Goal: Transaction & Acquisition: Book appointment/travel/reservation

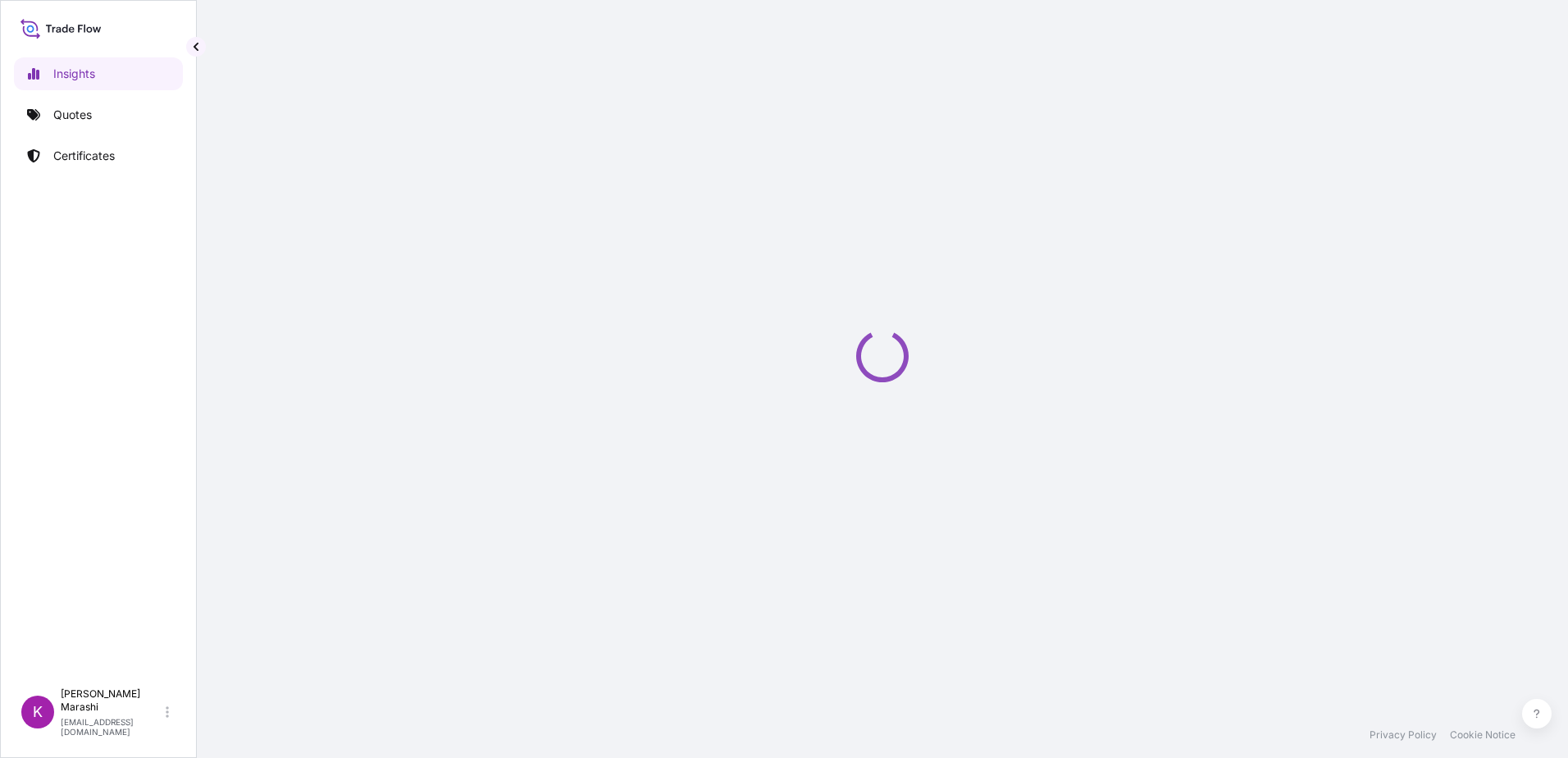
select select "2025"
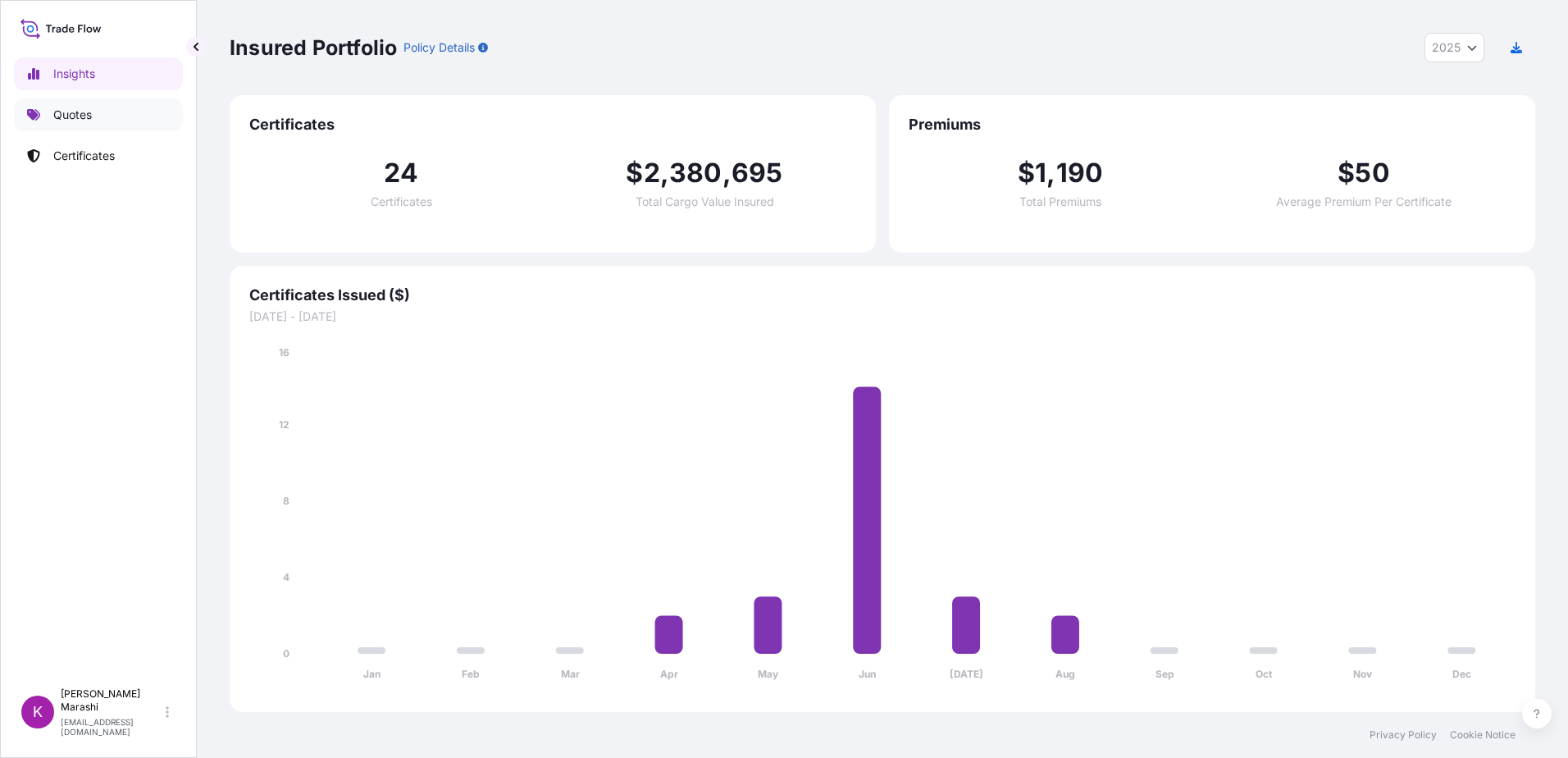
click at [82, 116] on p "Quotes" at bounding box center [72, 114] width 39 height 16
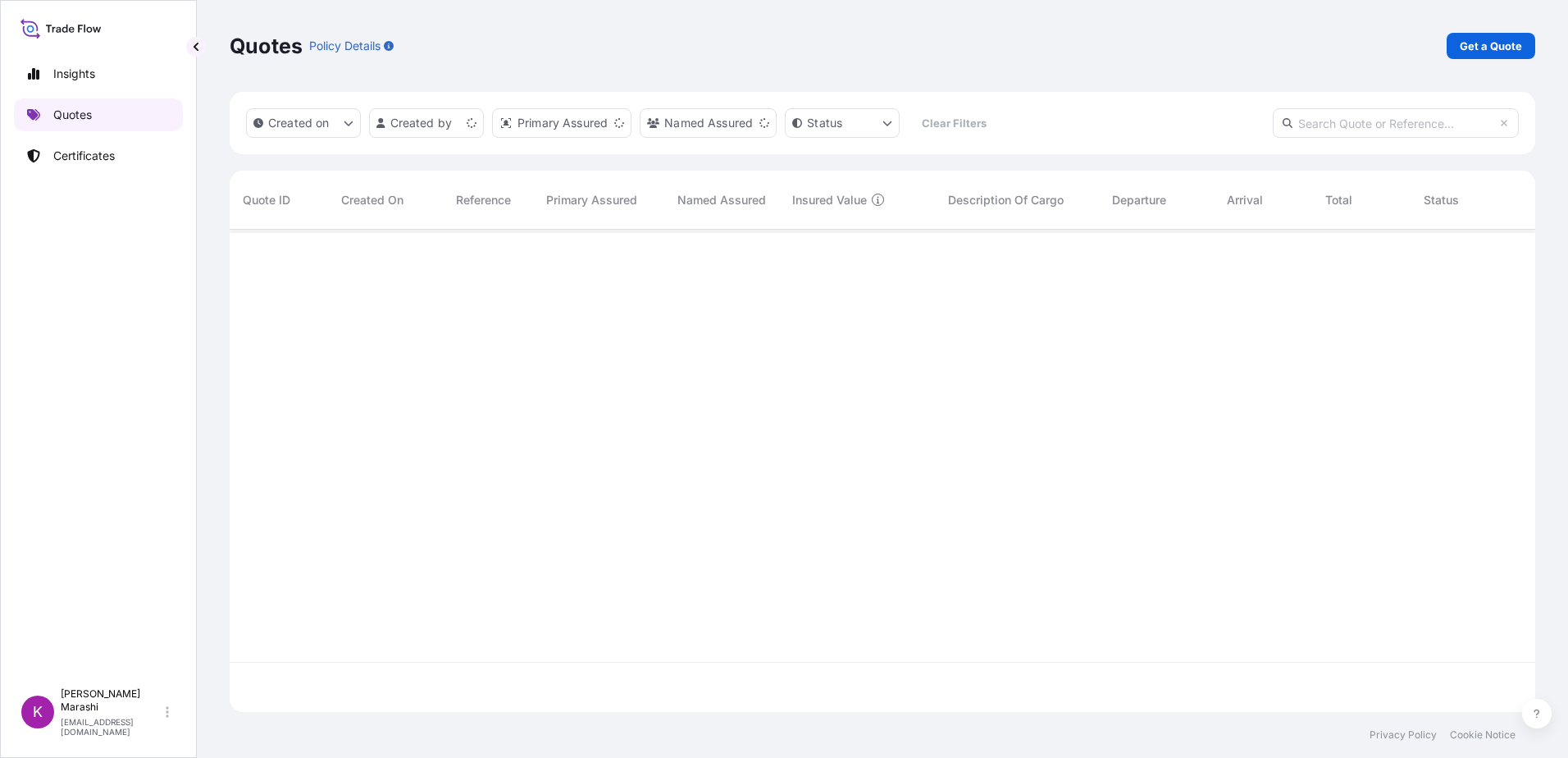
scroll to position [480, 1293]
click at [1486, 46] on p "Get a Quote" at bounding box center [1491, 46] width 63 height 16
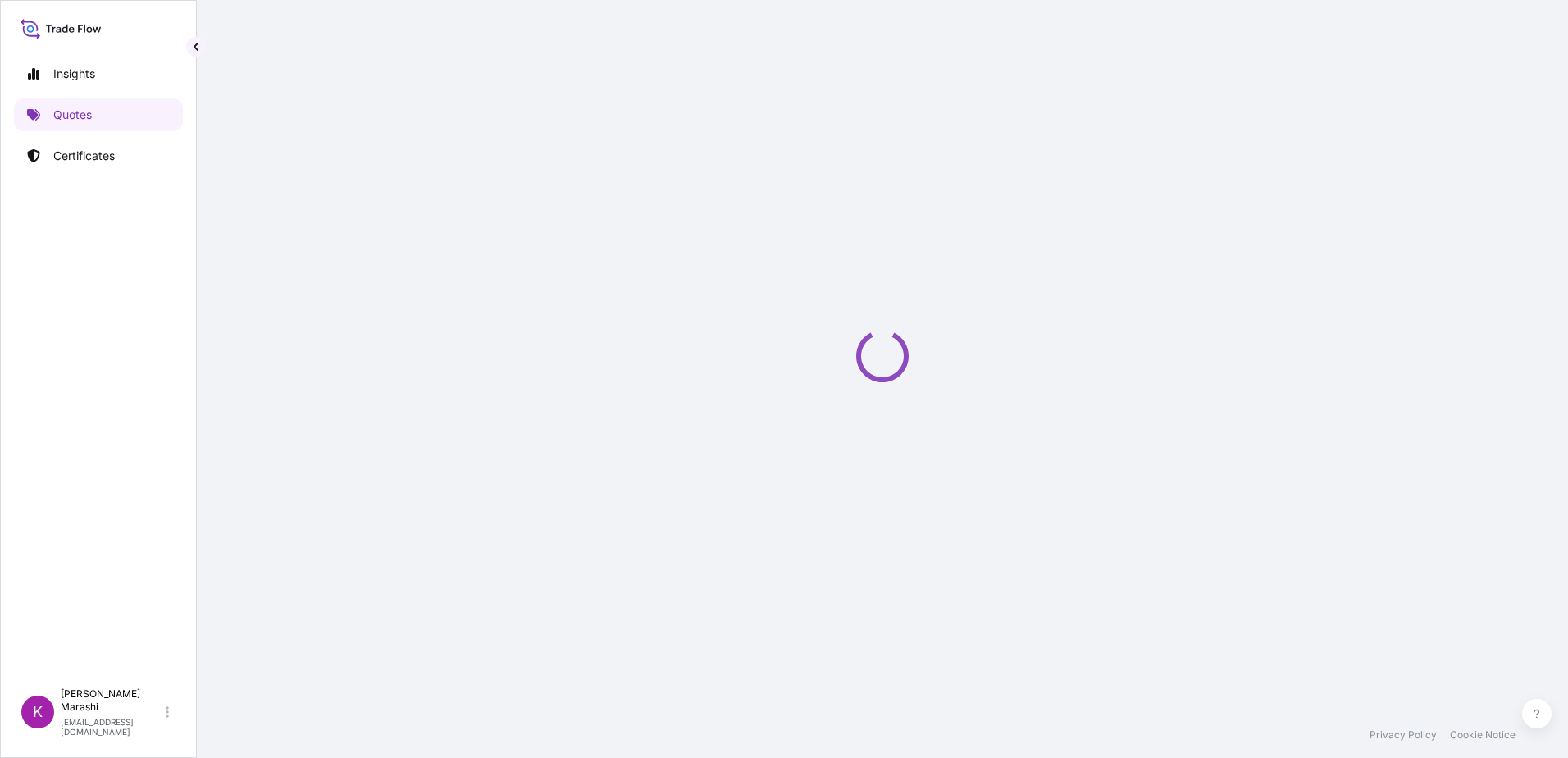
select select "Sea"
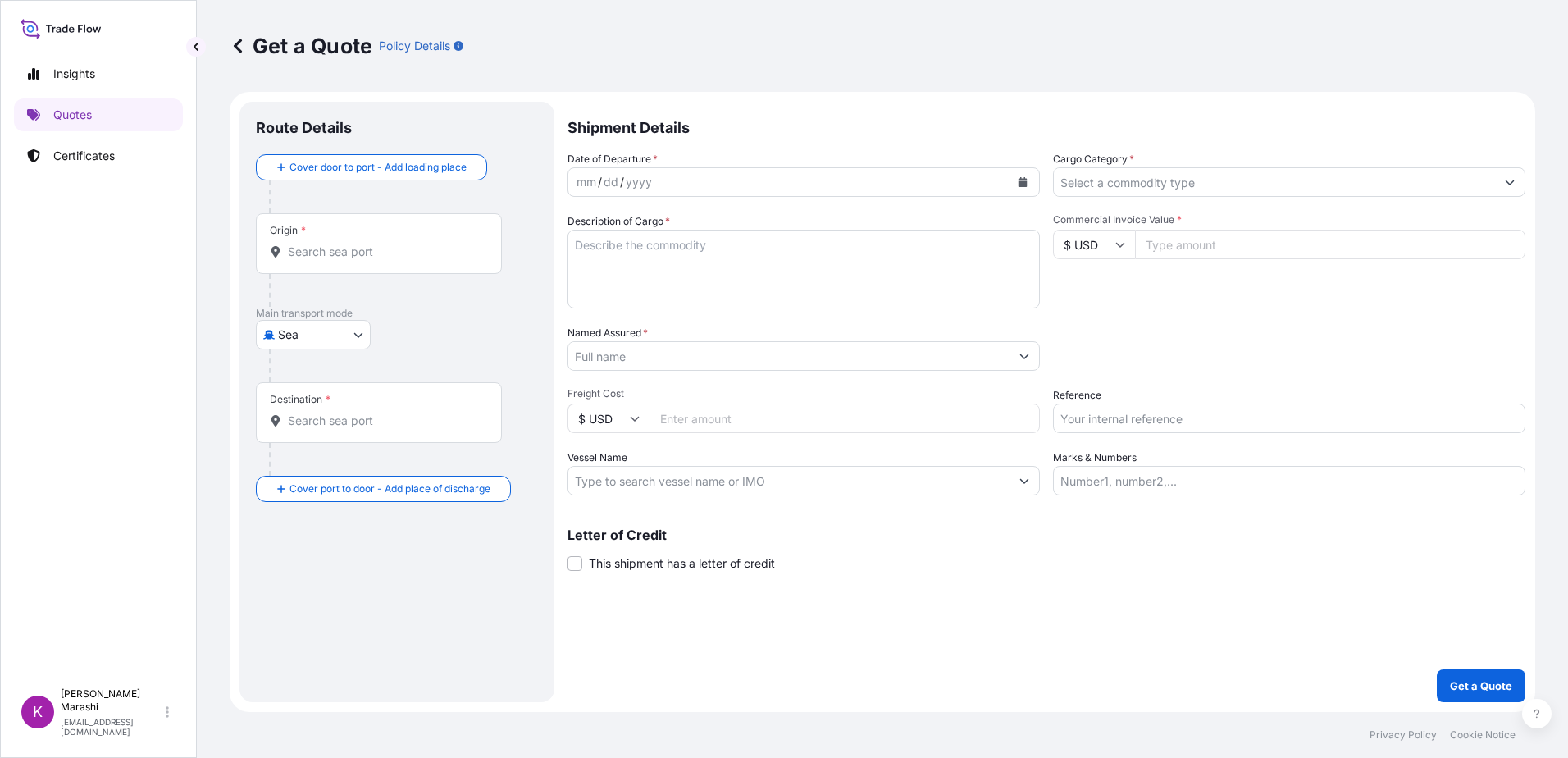
click at [344, 255] on input "Origin *" at bounding box center [384, 252] width 193 height 16
click at [349, 252] on input "Origin *" at bounding box center [384, 252] width 193 height 16
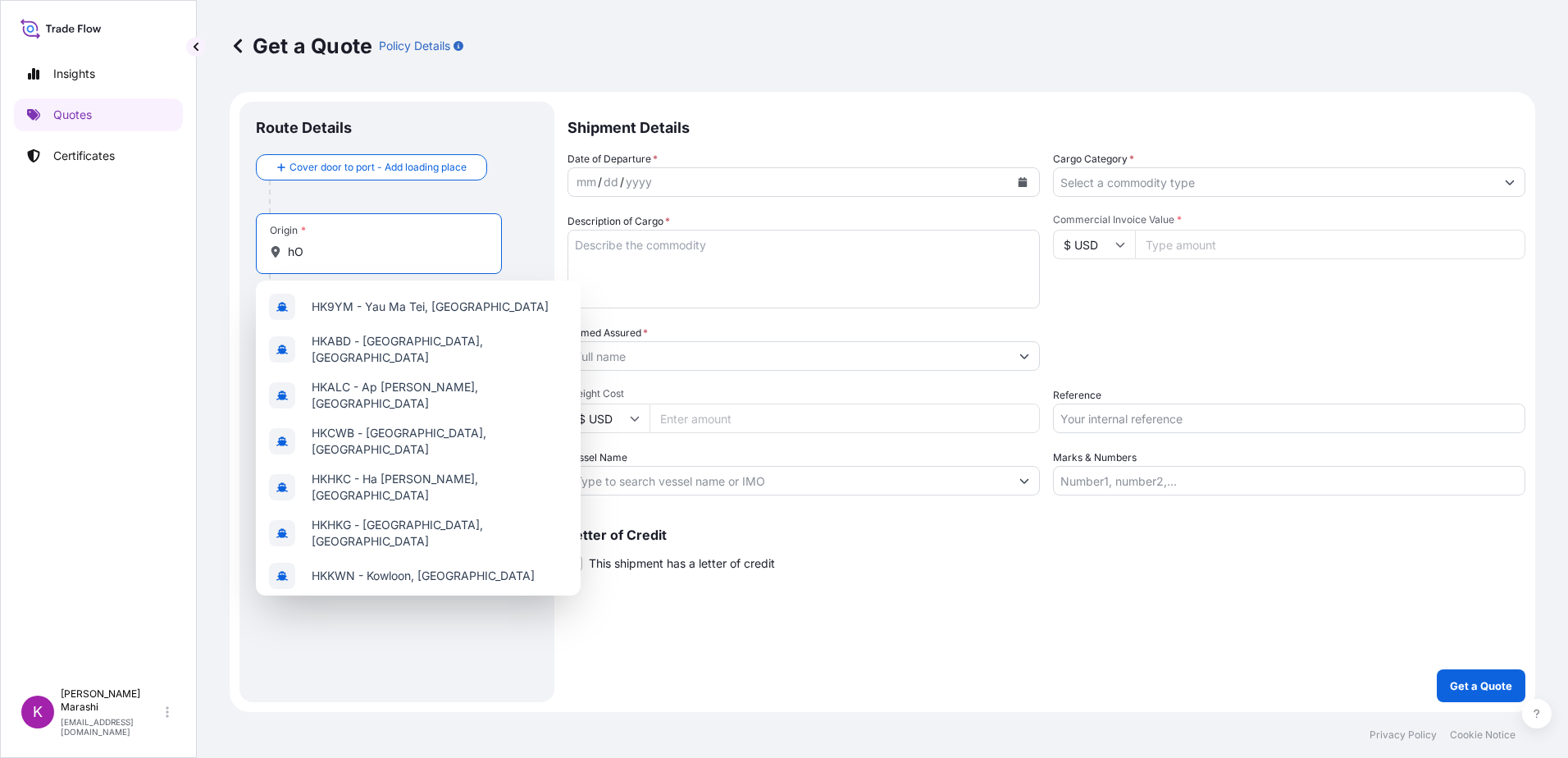
type input "h"
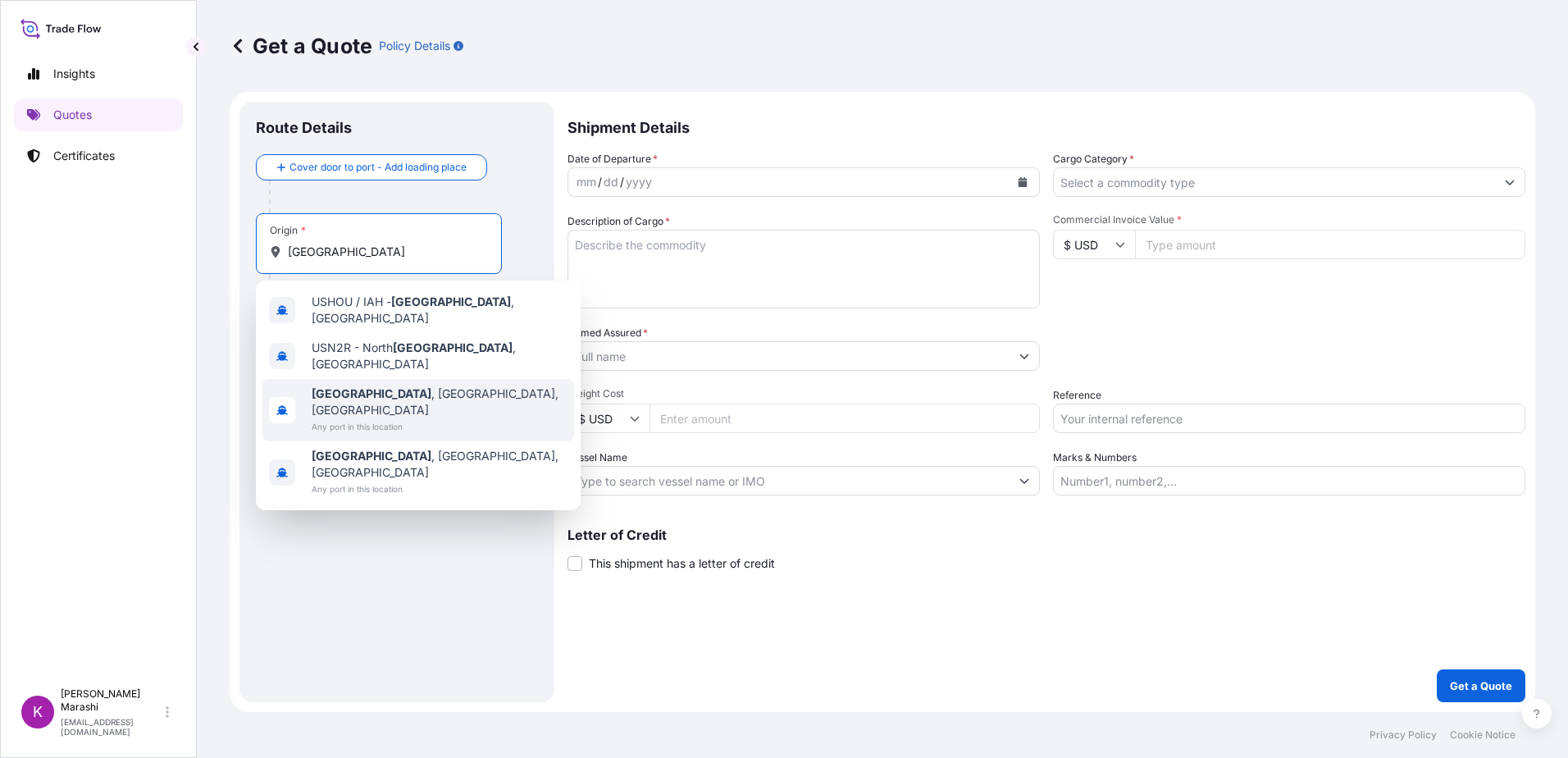
click at [388, 386] on span "[GEOGRAPHIC_DATA] , [GEOGRAPHIC_DATA], [GEOGRAPHIC_DATA]" at bounding box center [440, 402] width 256 height 33
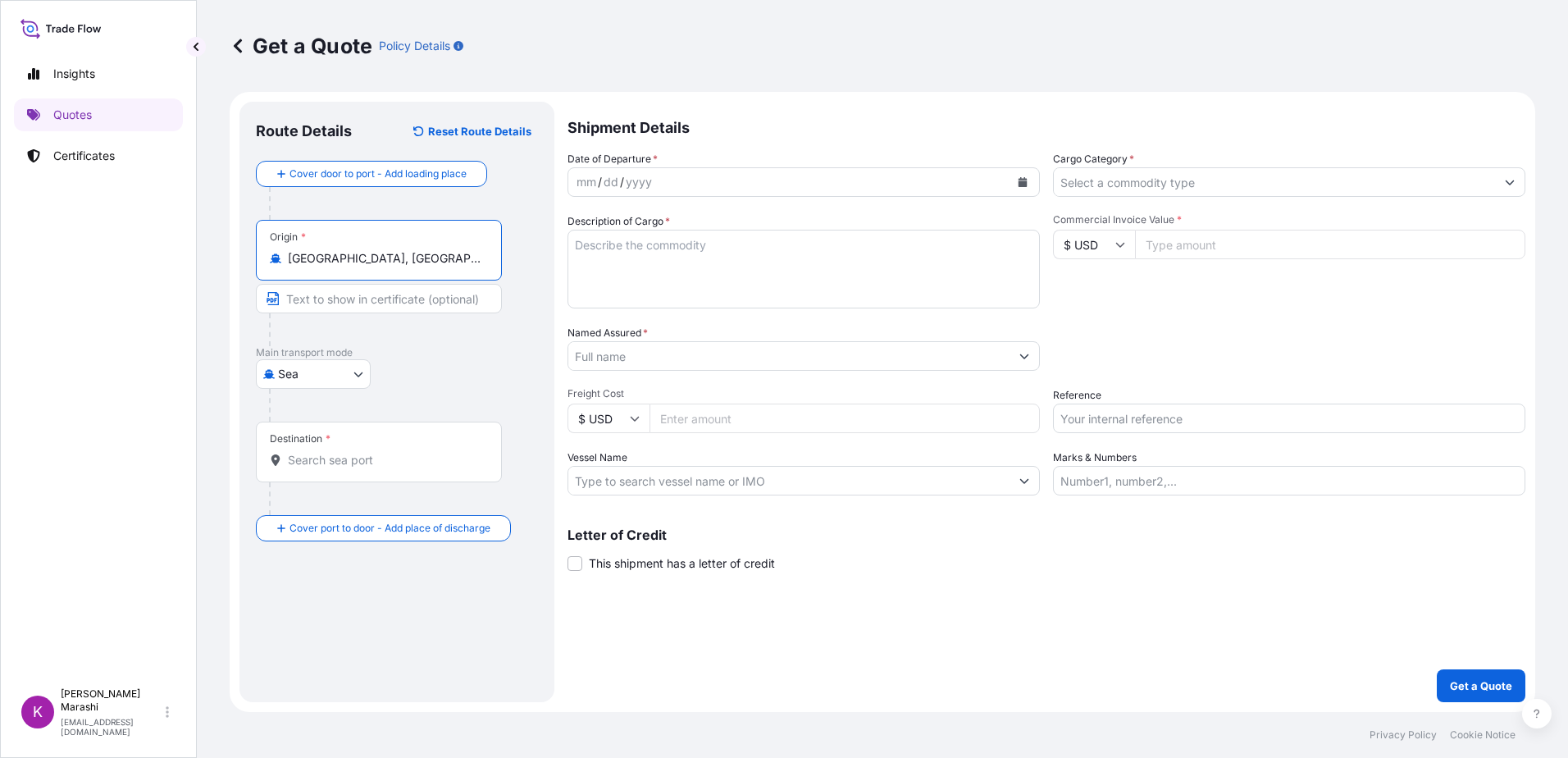
type input "[GEOGRAPHIC_DATA], [GEOGRAPHIC_DATA], [GEOGRAPHIC_DATA]"
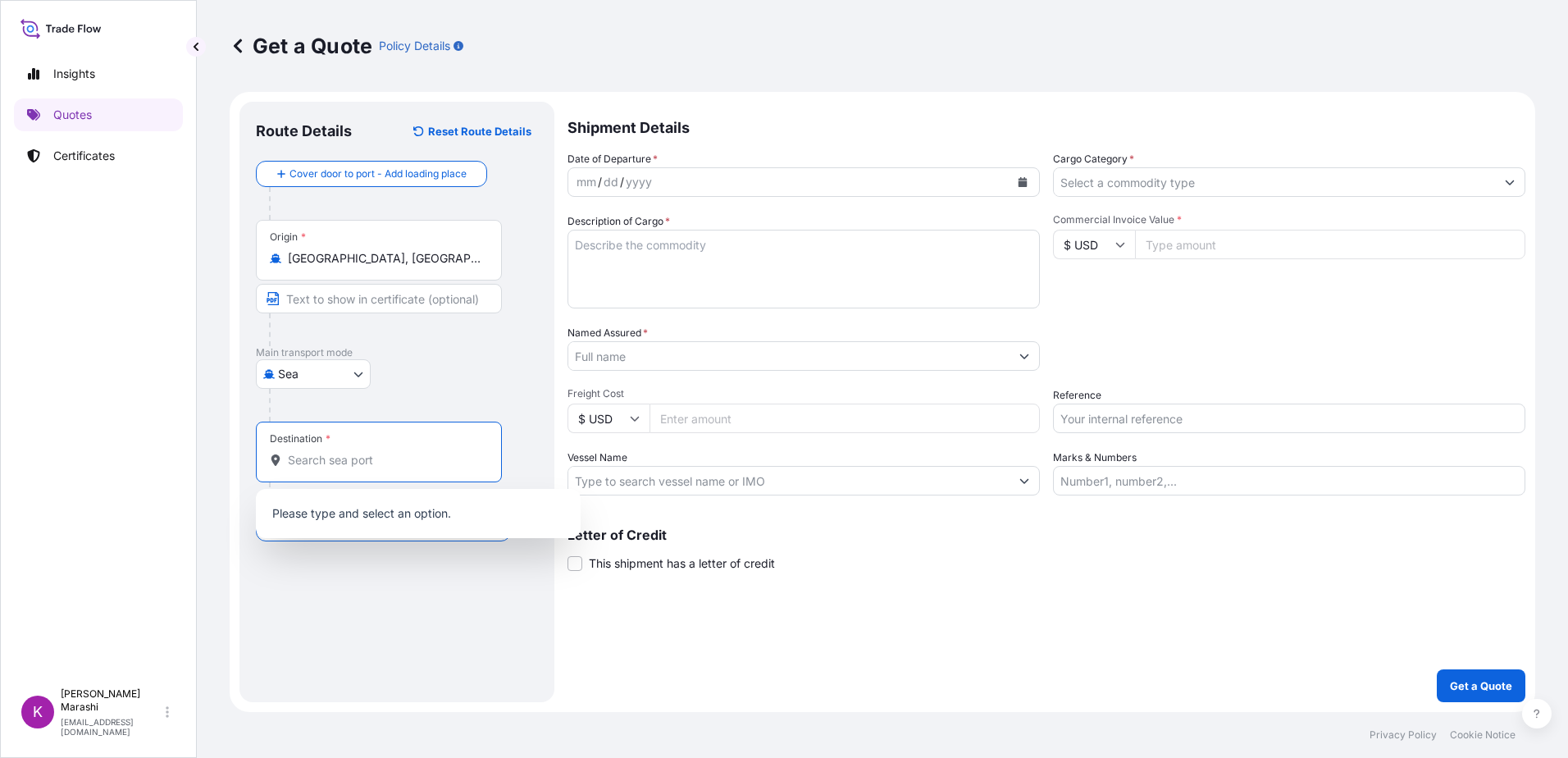
click at [355, 455] on input "Destination *" at bounding box center [384, 460] width 193 height 16
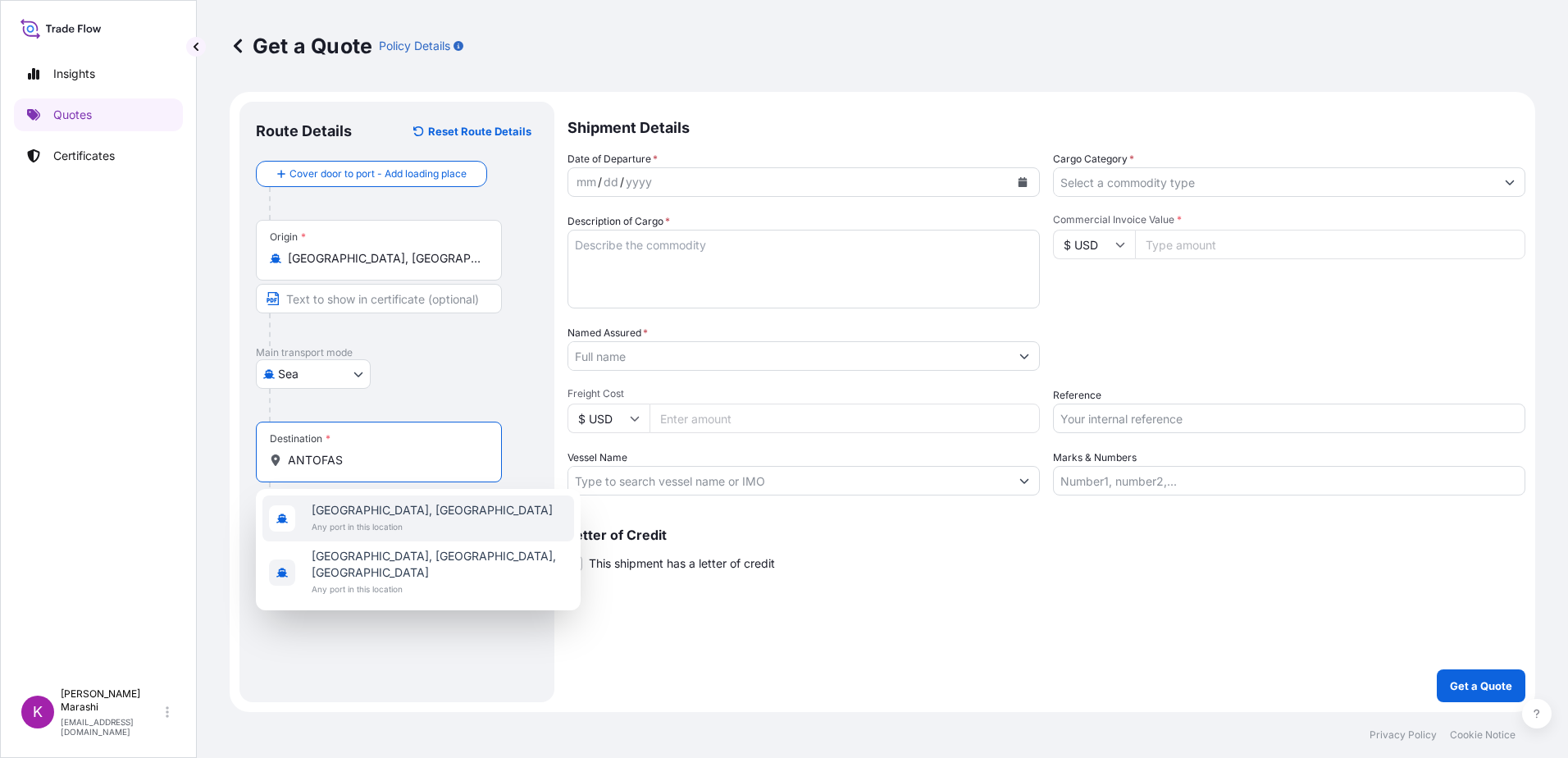
click at [378, 504] on span "[GEOGRAPHIC_DATA], [GEOGRAPHIC_DATA]" at bounding box center [432, 510] width 241 height 16
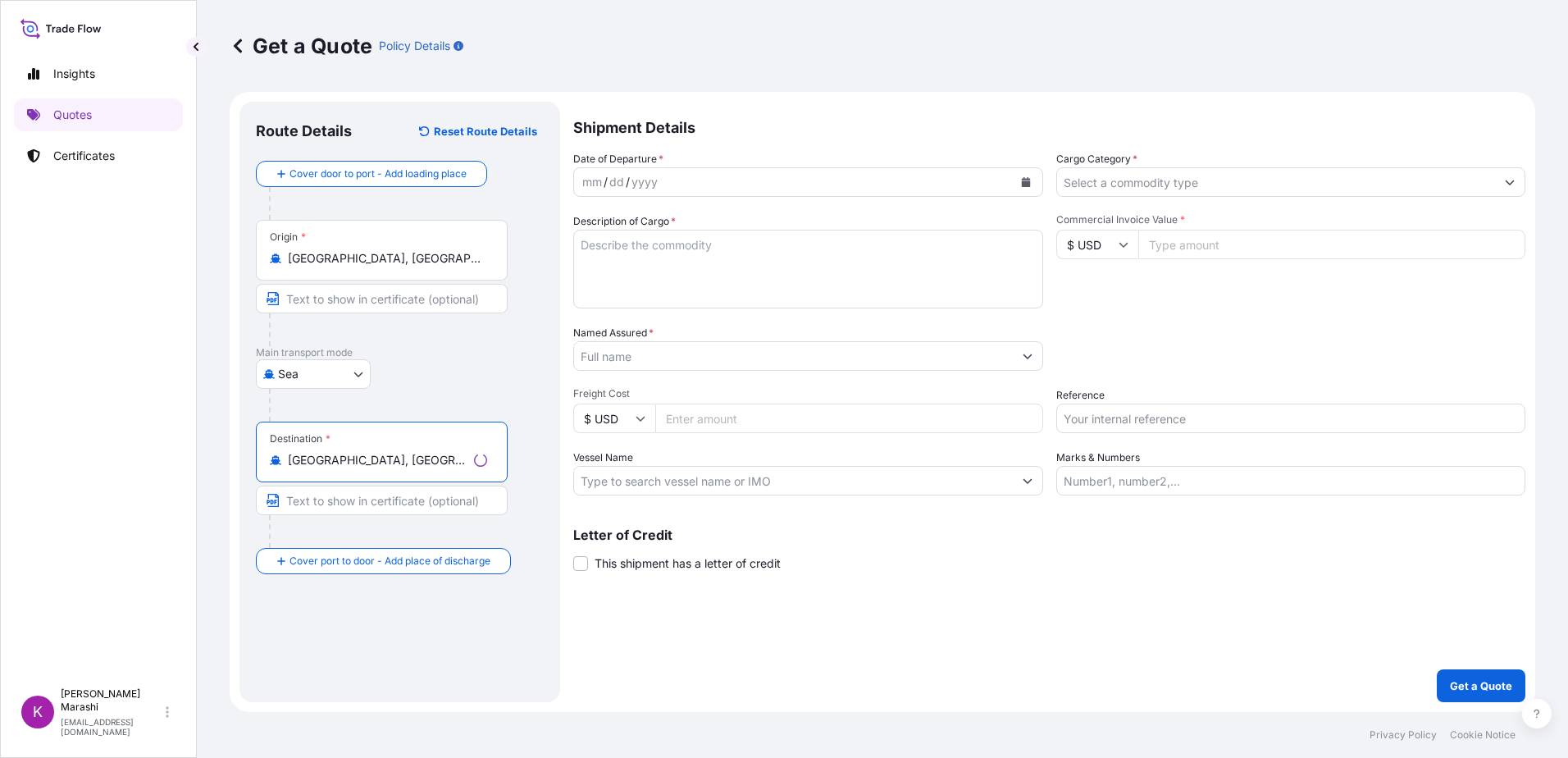
type input "[GEOGRAPHIC_DATA], [GEOGRAPHIC_DATA]"
click at [1031, 179] on button "Calendar" at bounding box center [1022, 182] width 27 height 27
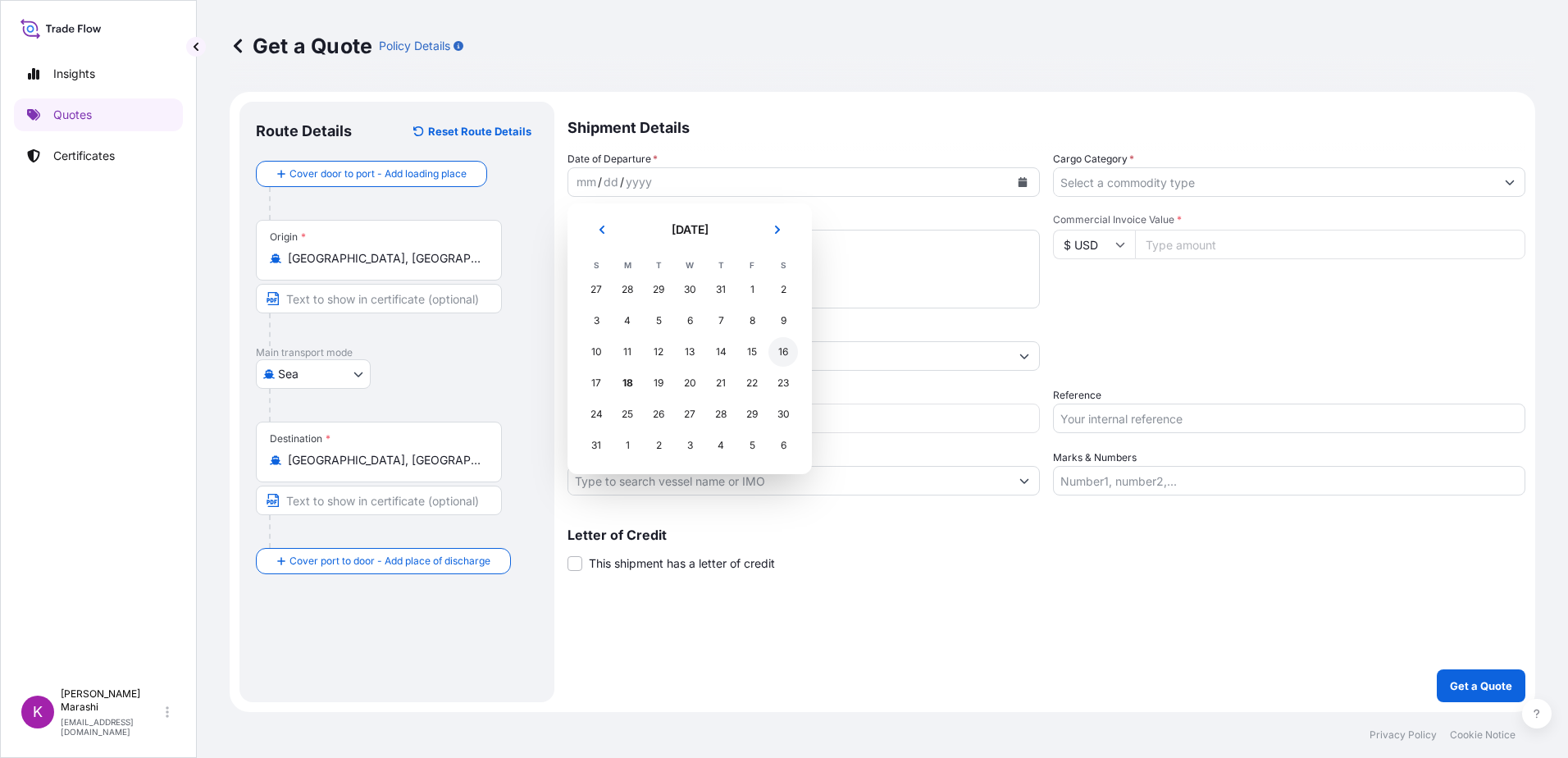
click at [784, 353] on div "16" at bounding box center [783, 351] width 29 height 29
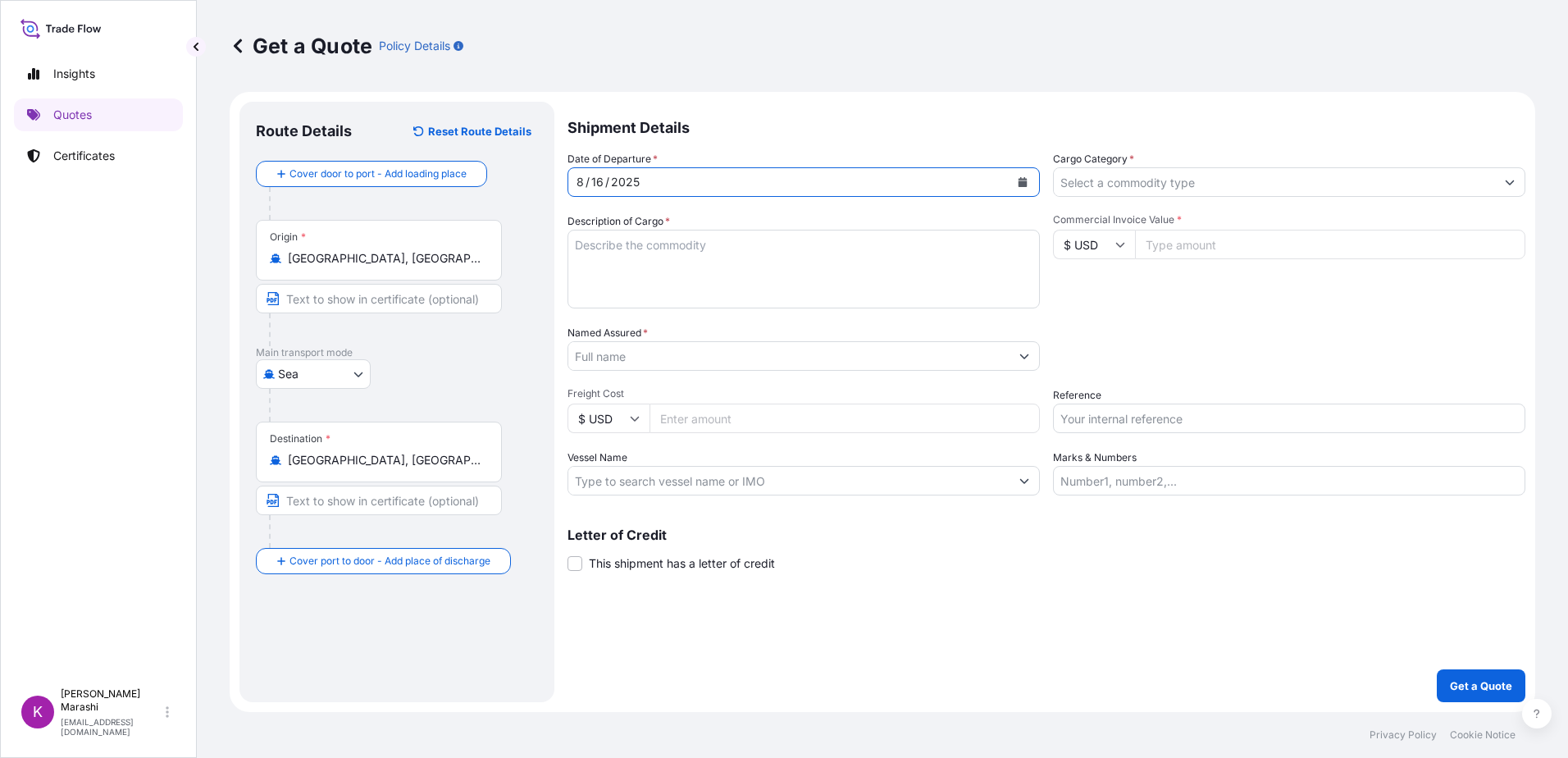
click at [1511, 184] on icon "Show suggestions" at bounding box center [1510, 183] width 9 height 5
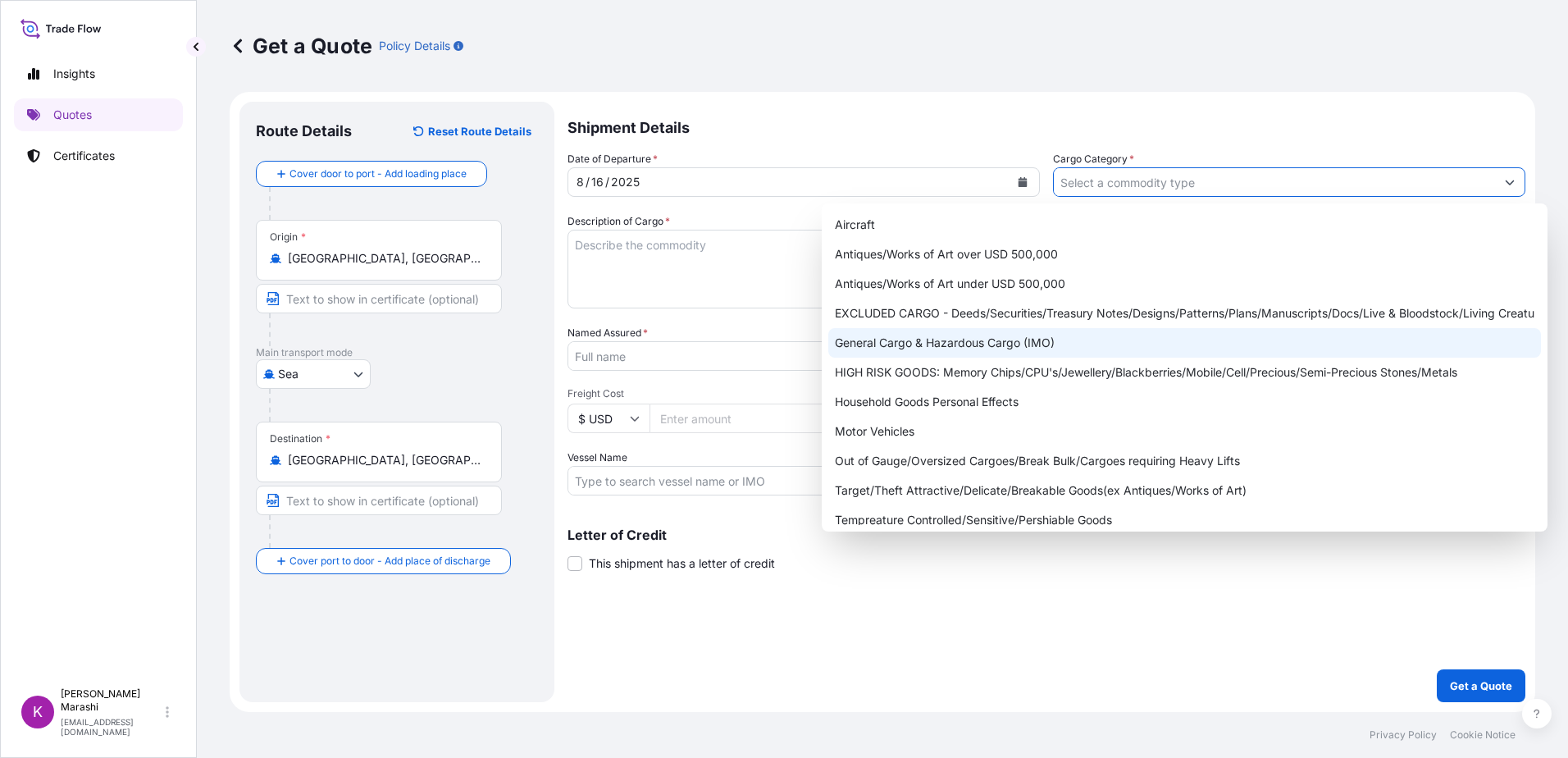
click at [1020, 345] on div "General Cargo & Hazardous Cargo (IMO)" at bounding box center [1185, 343] width 713 height 29
type input "General Cargo & Hazardous Cargo (IMO)"
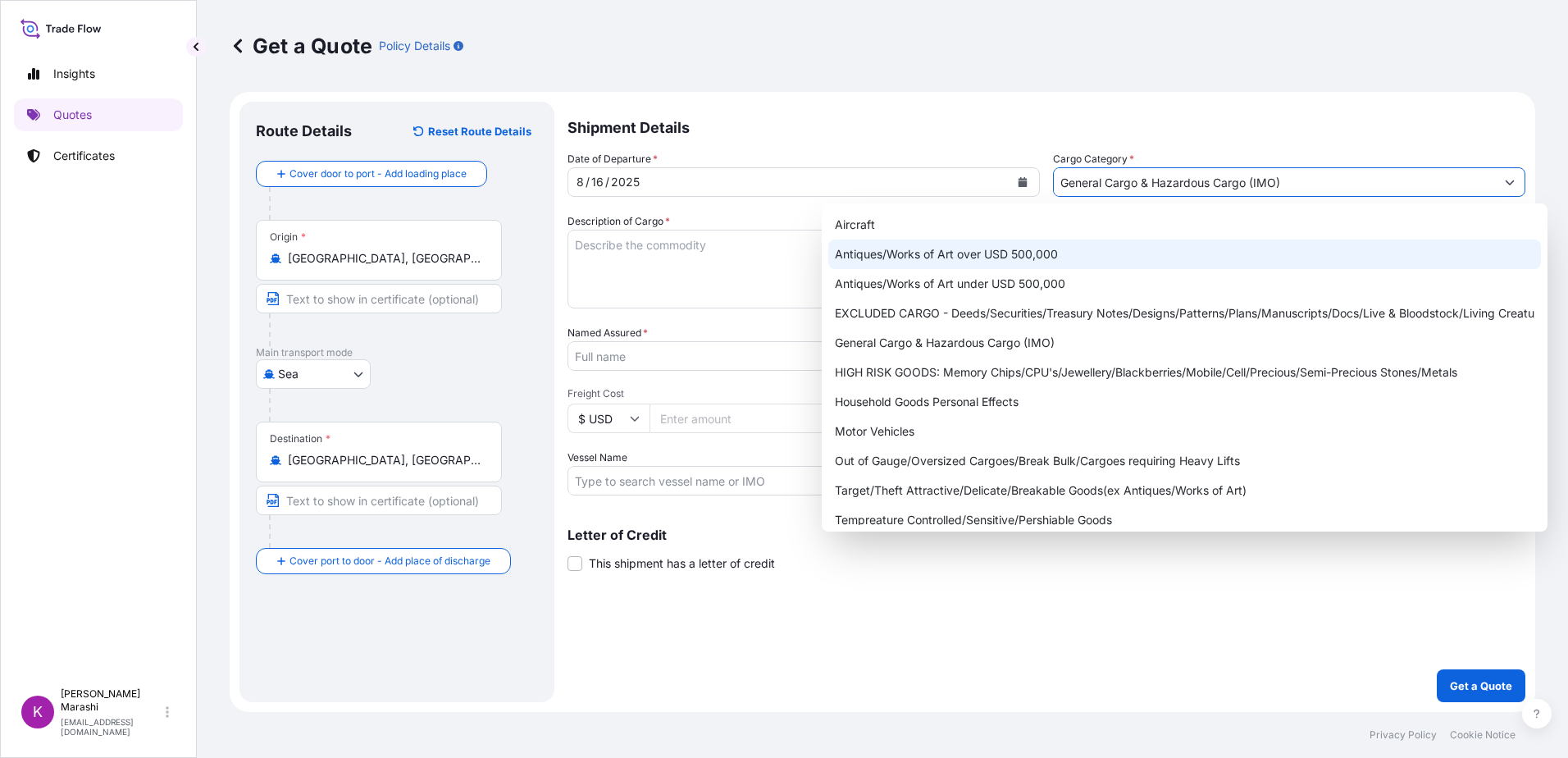
click at [649, 278] on textarea "Description of Cargo *" at bounding box center [804, 269] width 473 height 79
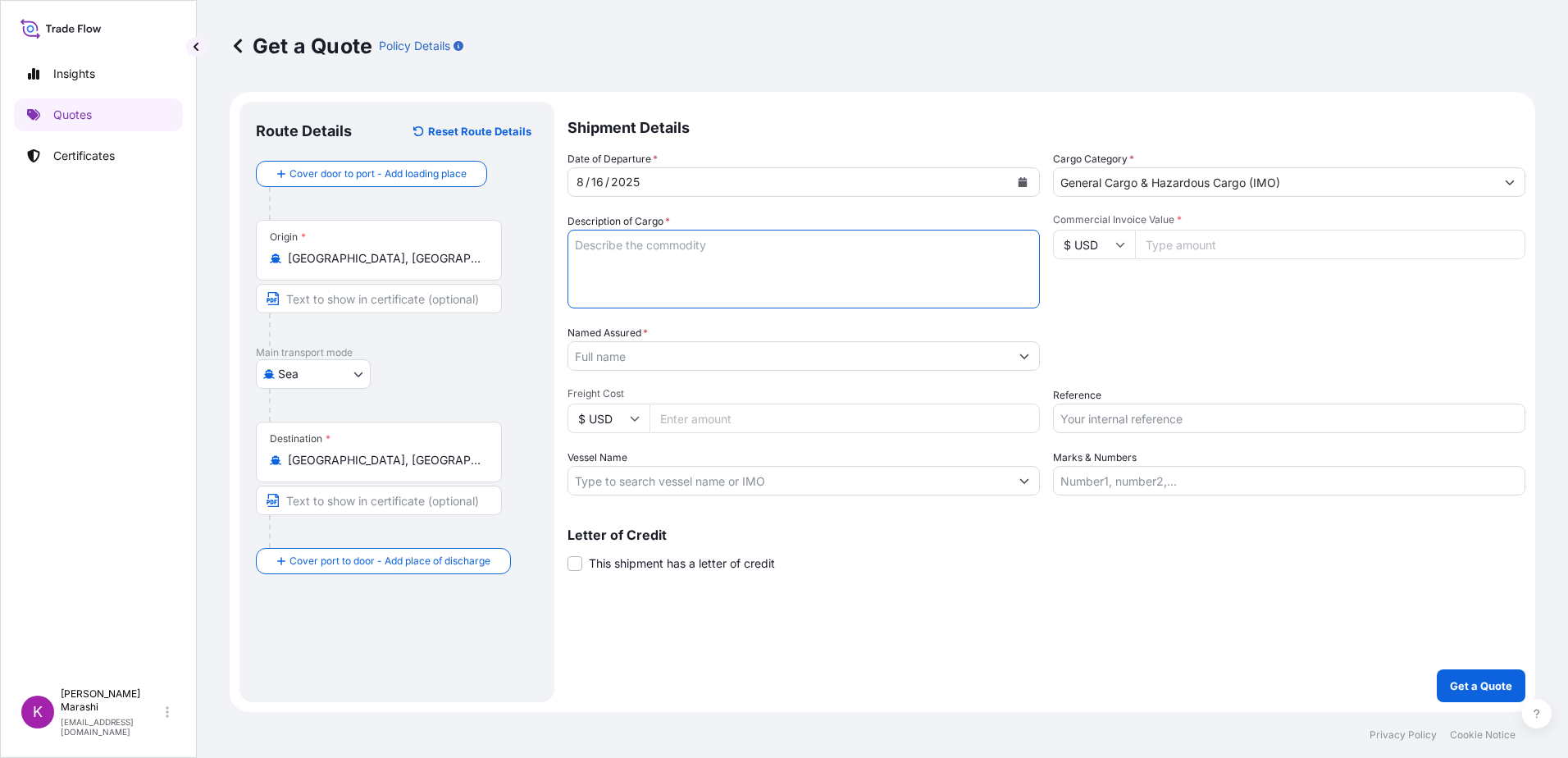
click at [620, 248] on textarea "Description of Cargo *" at bounding box center [804, 269] width 473 height 79
click at [735, 243] on textarea "3 ISO TANKS / HAZARDOUS" at bounding box center [804, 269] width 473 height 79
click at [659, 258] on textarea "3 ISO TANKS / HAZARDOUS HAPAG BKG #" at bounding box center [804, 269] width 473 height 79
paste textarea "56480169"
click at [778, 262] on textarea "3 ISO TANKS / HAZARDOUS HAPAG BKG #56480169 APL BKG #" at bounding box center [804, 269] width 473 height 79
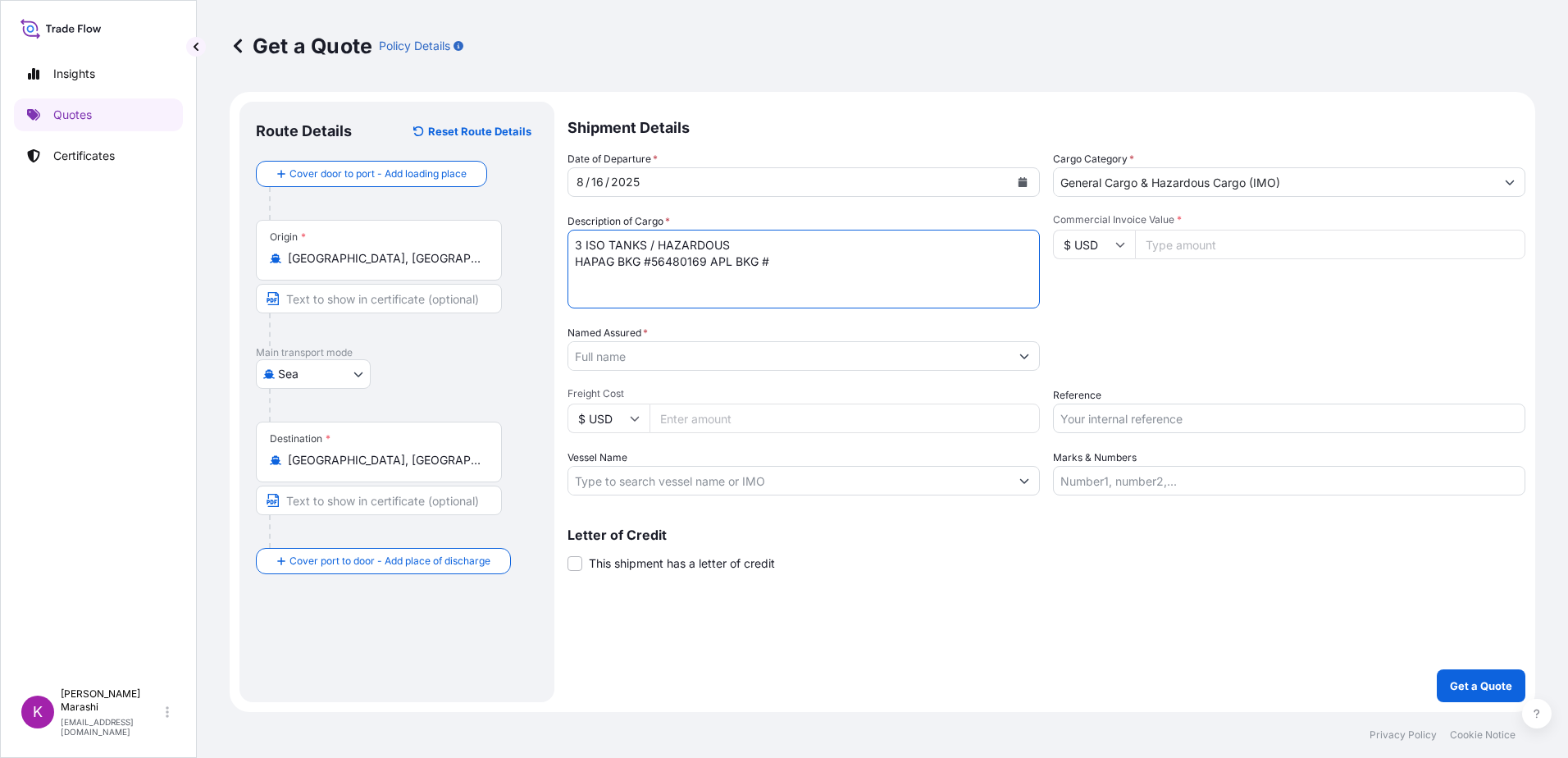
paste textarea "397425"
click at [602, 277] on textarea "3 ISO TANKS / HAZARDOUS HAPAG BKG #56480169 APL BKG #397425 PO" at bounding box center [804, 269] width 473 height 79
paste textarea "4505042426"
drag, startPoint x: 708, startPoint y: 278, endPoint x: 718, endPoint y: 278, distance: 10.0
click at [709, 278] on textarea "3 ISO TANKS / HAZARDOUS HAPAG BKG #56480169 APL BKG #397425 PO#4505042426 CTR #" at bounding box center [804, 269] width 473 height 79
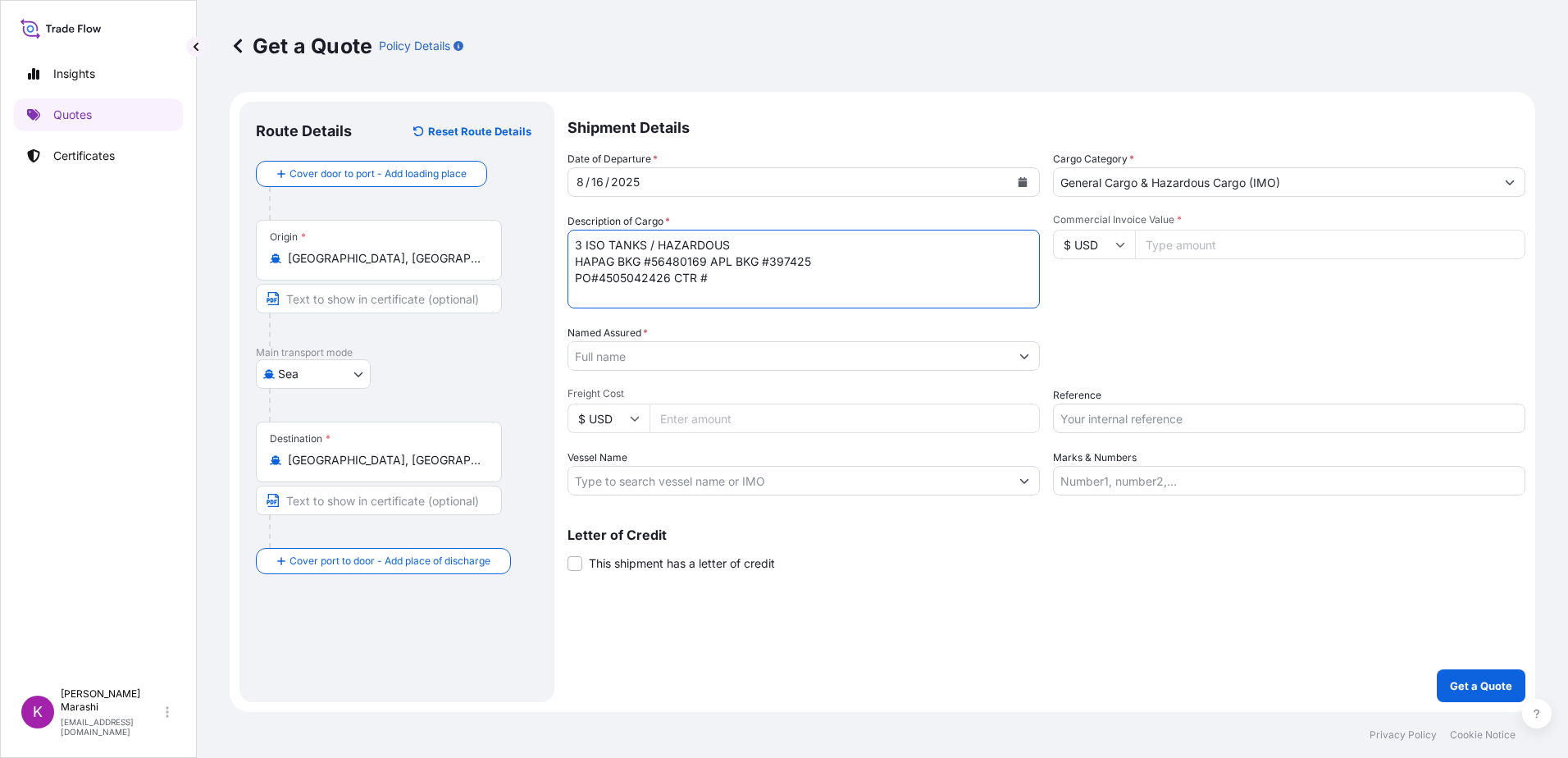
paste textarea "CXTU1113241"
click at [619, 290] on textarea "3 ISO TANKS / HAZARDOUS HAPAG BKG #56480169 APL BKG #397425 PO#4505042426 CTR #…" at bounding box center [804, 269] width 473 height 79
paste textarea "1323875"
click at [704, 283] on textarea "3 ISO TANKS / HAZARDOUS HAPAG BKG #56480169 APL BKG #397425 PO#4505042426 CTR #…" at bounding box center [804, 269] width 473 height 79
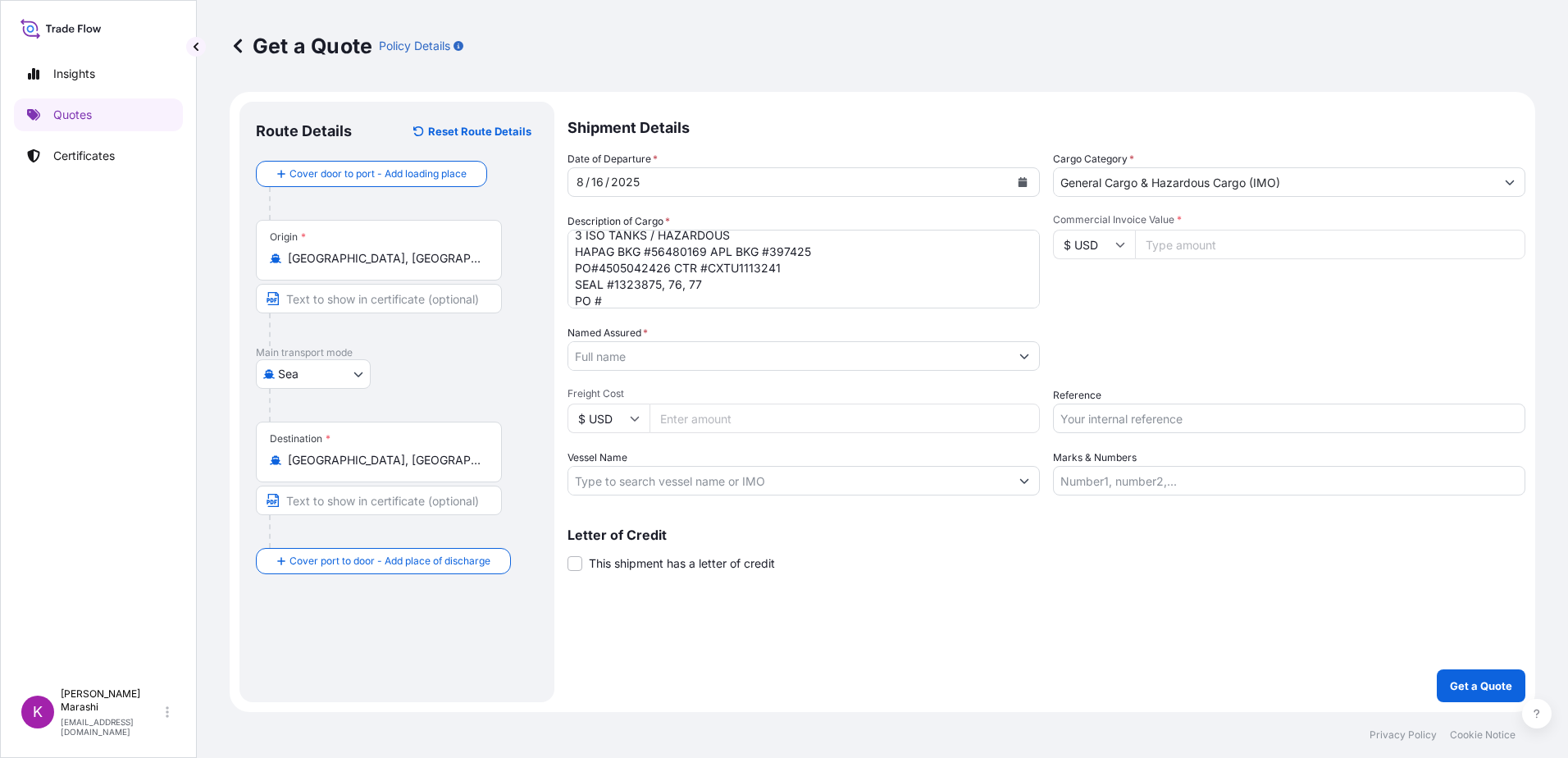
click at [608, 302] on textarea "3 ISO TANKS / HAZARDOUS HAPAG BKG #56480169 APL BKG #397425 PO#4505042426 CTR #…" at bounding box center [804, 269] width 473 height 79
paste textarea "4505042427"
click at [716, 303] on textarea "3 ISO TANKS / HAZARDOUS HAPAG BKG #56480169 APL BKG #397425 PO#4505042426 CTR #…" at bounding box center [804, 269] width 473 height 79
paste textarea "ITTU1049241"
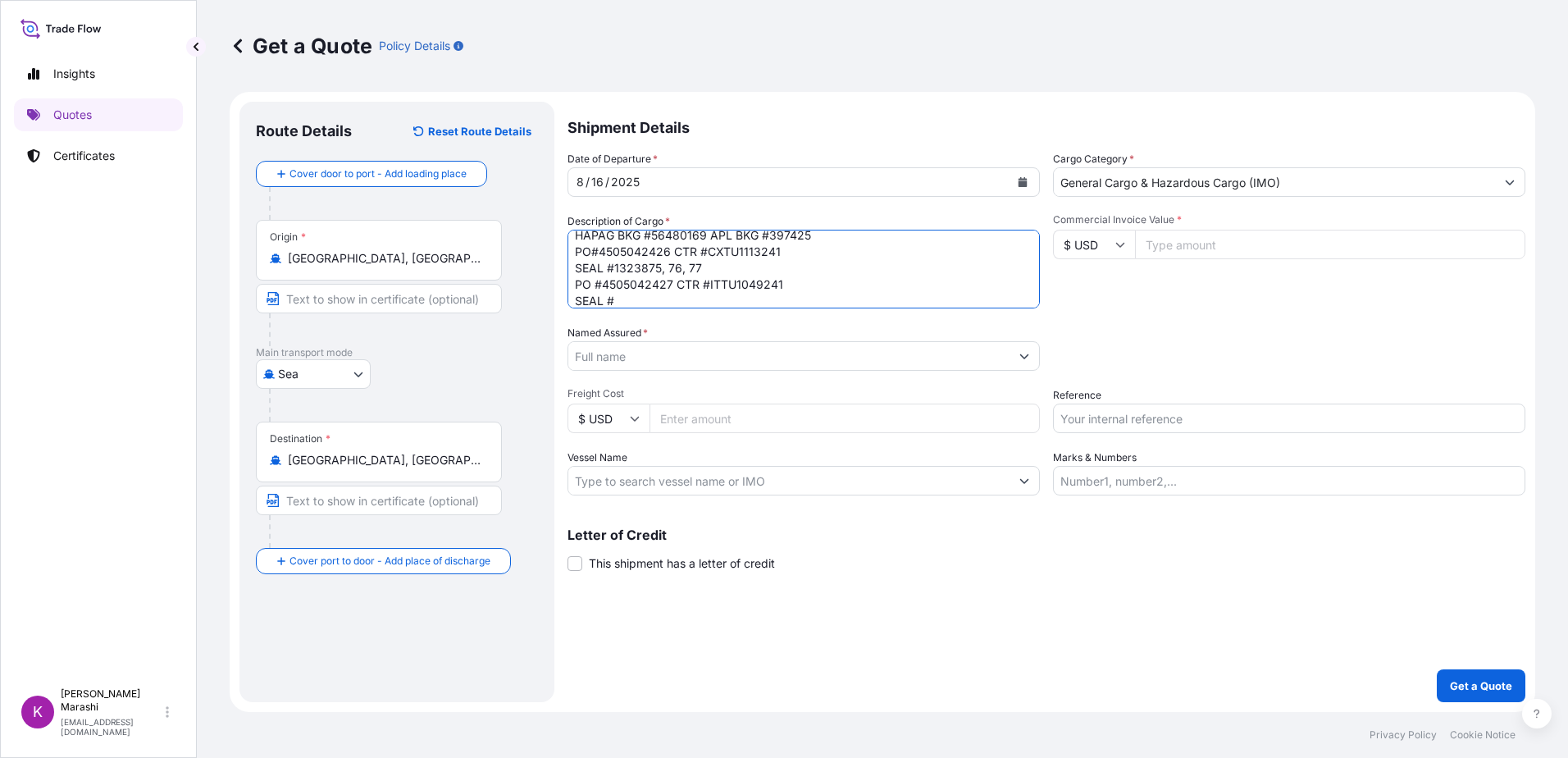
click at [615, 298] on textarea "3 ISO TANKS / HAZARDOUS HAPAG BKG #56480169 APL BKG #397425 PO#4505042426 CTR #…" at bounding box center [804, 269] width 473 height 79
click at [617, 299] on textarea "3 ISO TANKS / HAZARDOUS HAPAG BKG #56480169 APL BKG #397425 PO#4505042426 CTR #…" at bounding box center [804, 269] width 473 height 79
paste textarea "1323878,"
click at [575, 293] on textarea "3 ISO TANKS / HAZARDOUS HAPAG BKG #56480169 APL BKG #397425 PO#4505042426 CTR #…" at bounding box center [804, 269] width 473 height 79
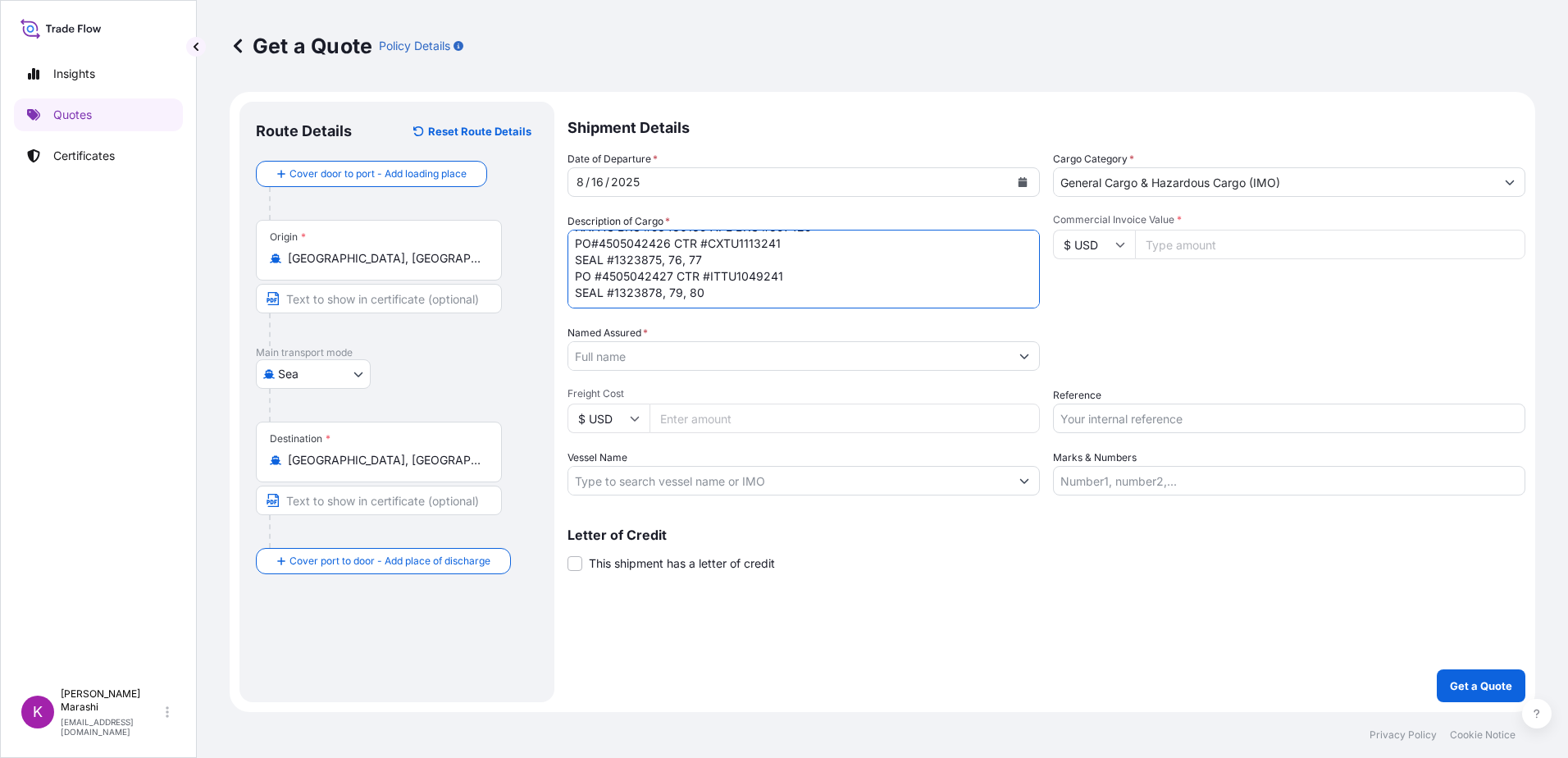
click at [708, 292] on textarea "3 ISO TANKS / HAZARDOUS HAPAG BKG #56480169 APL BKG #397425 PO#4505042426 CTR #…" at bounding box center [804, 269] width 473 height 79
click at [605, 303] on textarea "3 ISO TANKS / HAZARDOUS HAPAG BKG #56480169 APL BKG #397425 PO#4505042426 CTR #…" at bounding box center [804, 269] width 473 height 79
paste textarea "4505042428"
click at [713, 302] on textarea "3 ISO TANKS / HAZARDOUS HAPAG BKG #56480169 APL BKG #397425 PO#4505042426 CTR #…" at bounding box center [804, 269] width 473 height 79
click at [718, 300] on textarea "3 ISO TANKS / HAZARDOUS HAPAG BKG #56480169 APL BKG #397425 PO#4505042426 CTR #…" at bounding box center [804, 269] width 473 height 79
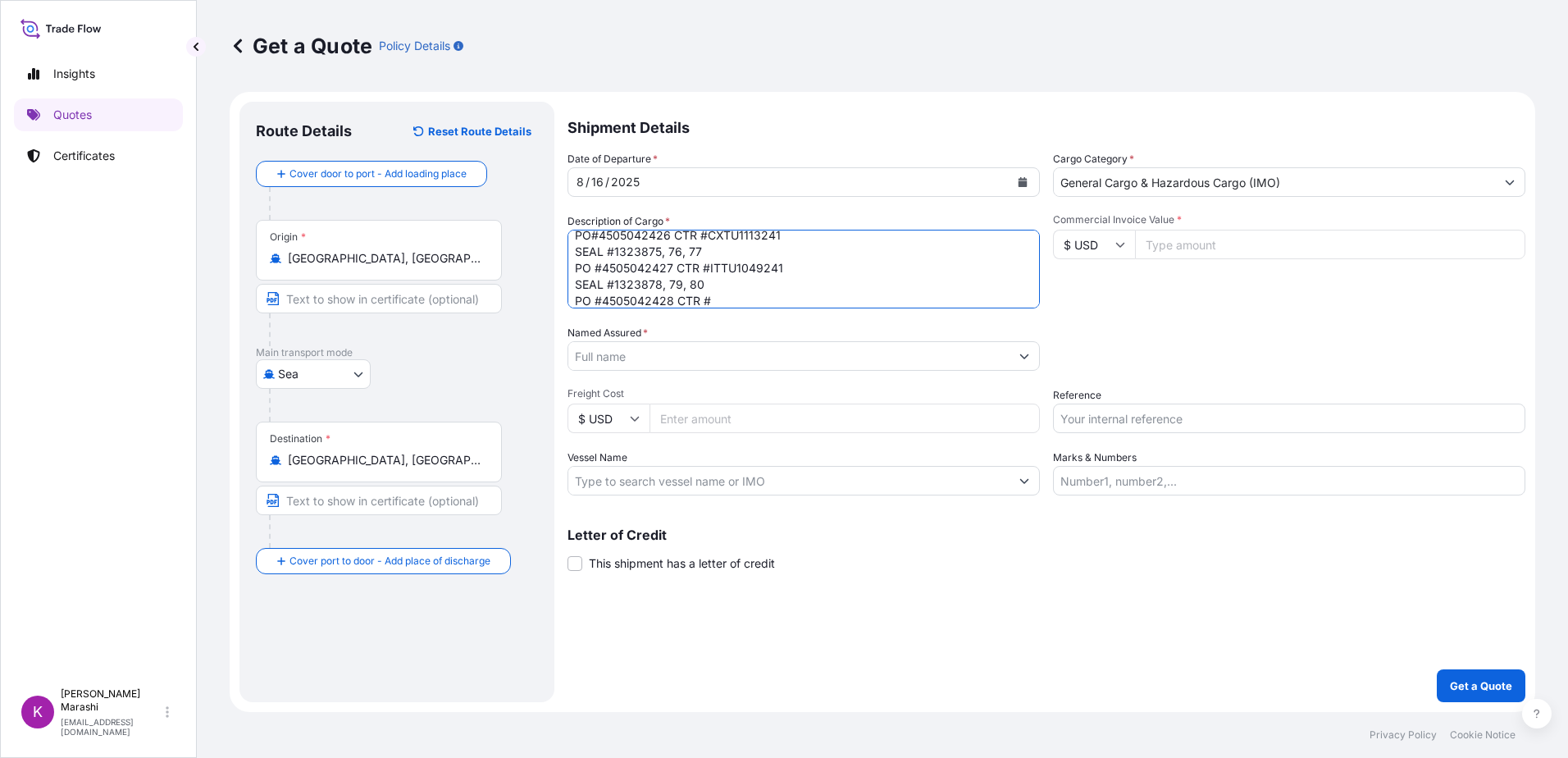
paste textarea "TQMU1846559"
click at [621, 306] on textarea "3 ISO TANKS / HAZARDOUS HAPAG BKG #56480169 APL BKG #397425 PO#4505042426 CTR #…" at bounding box center [804, 269] width 473 height 79
paste textarea "1323891,"
type textarea "3 ISO TANKS / HAZARDOUS HAPAG BKG #56480169 APL BKG #397425 PO#4505042426 CTR #…"
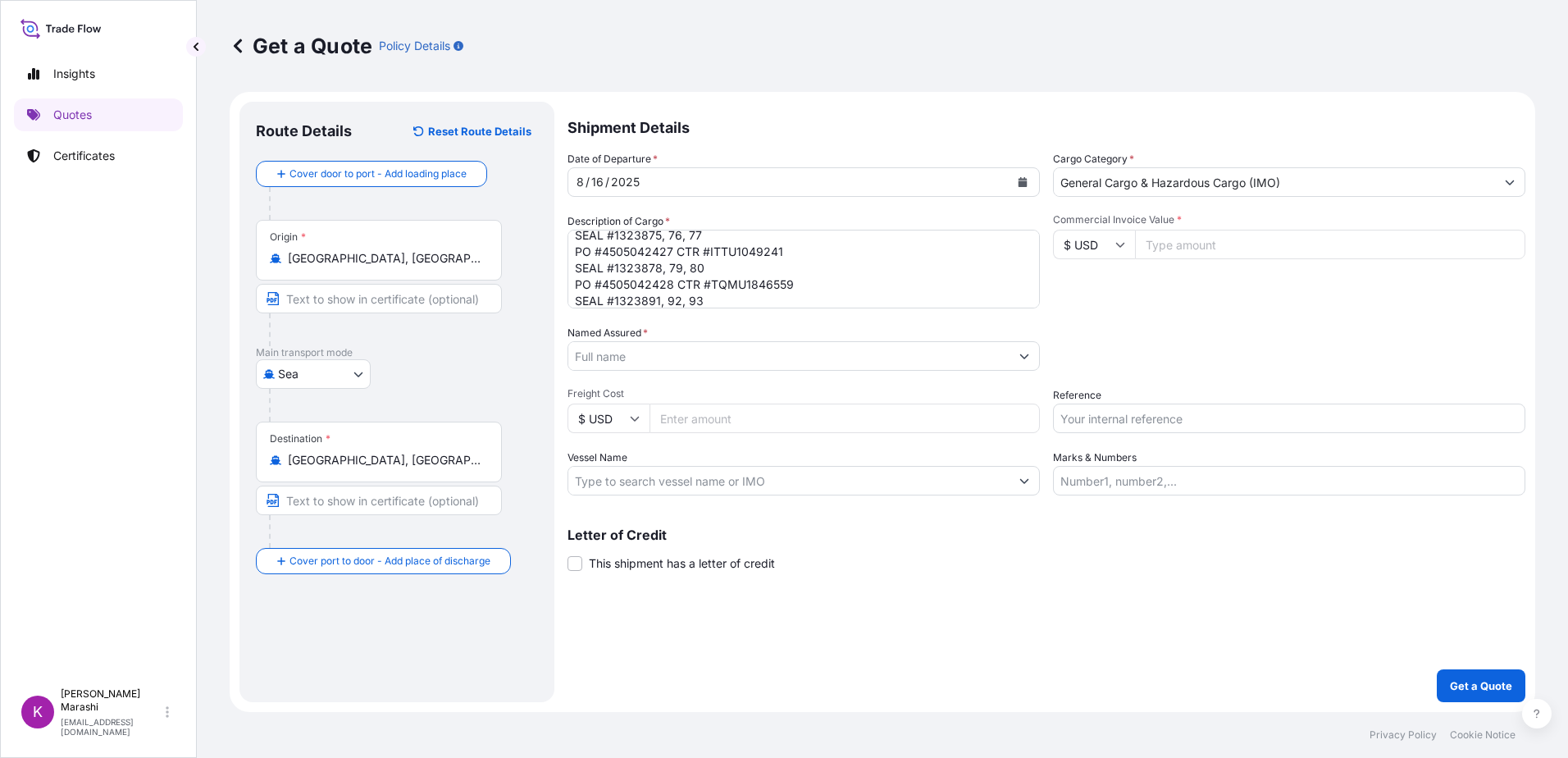
click at [1025, 355] on icon "Show suggestions" at bounding box center [1024, 356] width 9 height 9
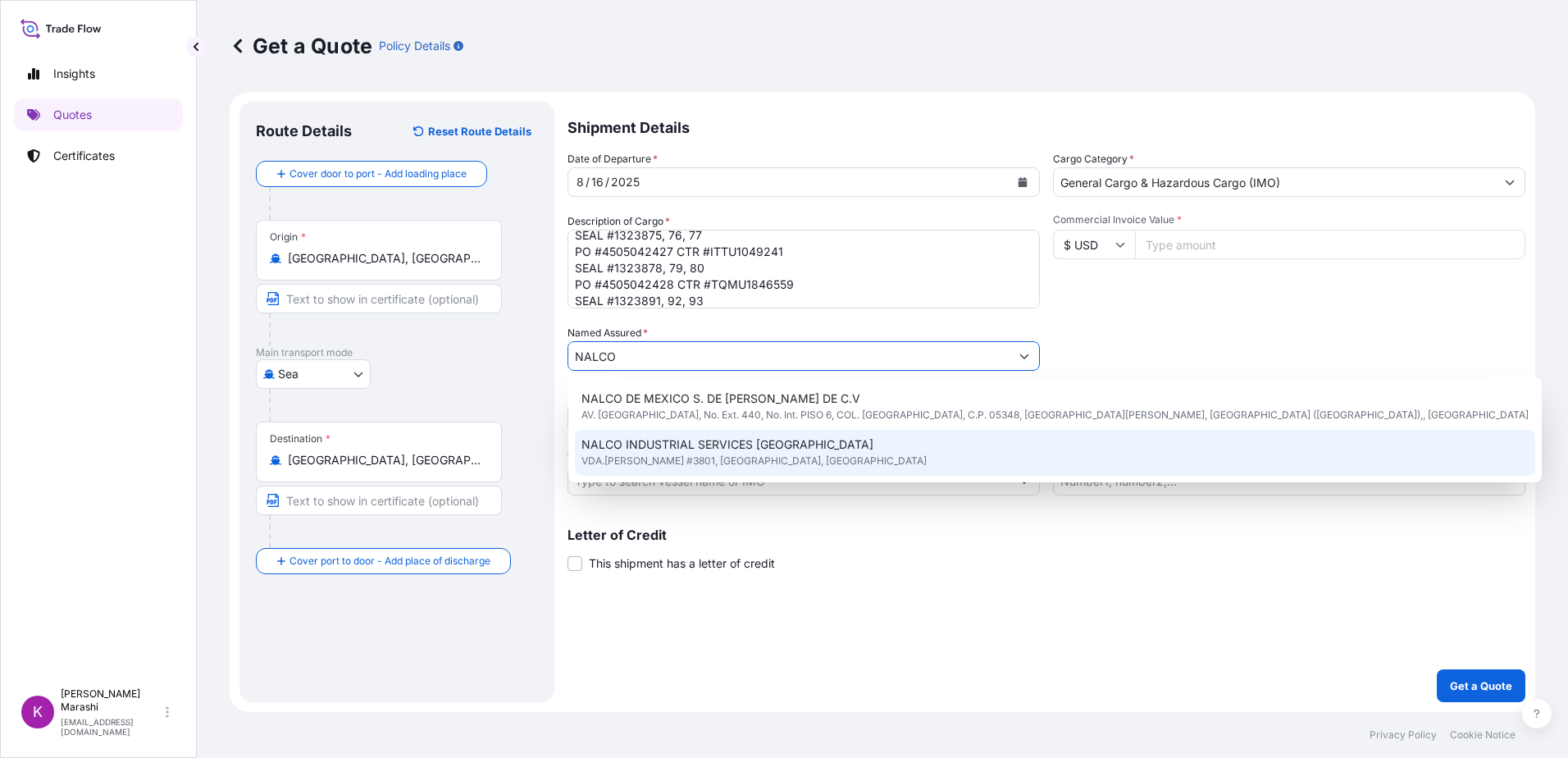
click at [705, 457] on span "VDA.[PERSON_NAME] #3801, [GEOGRAPHIC_DATA], [GEOGRAPHIC_DATA]" at bounding box center [754, 461] width 345 height 16
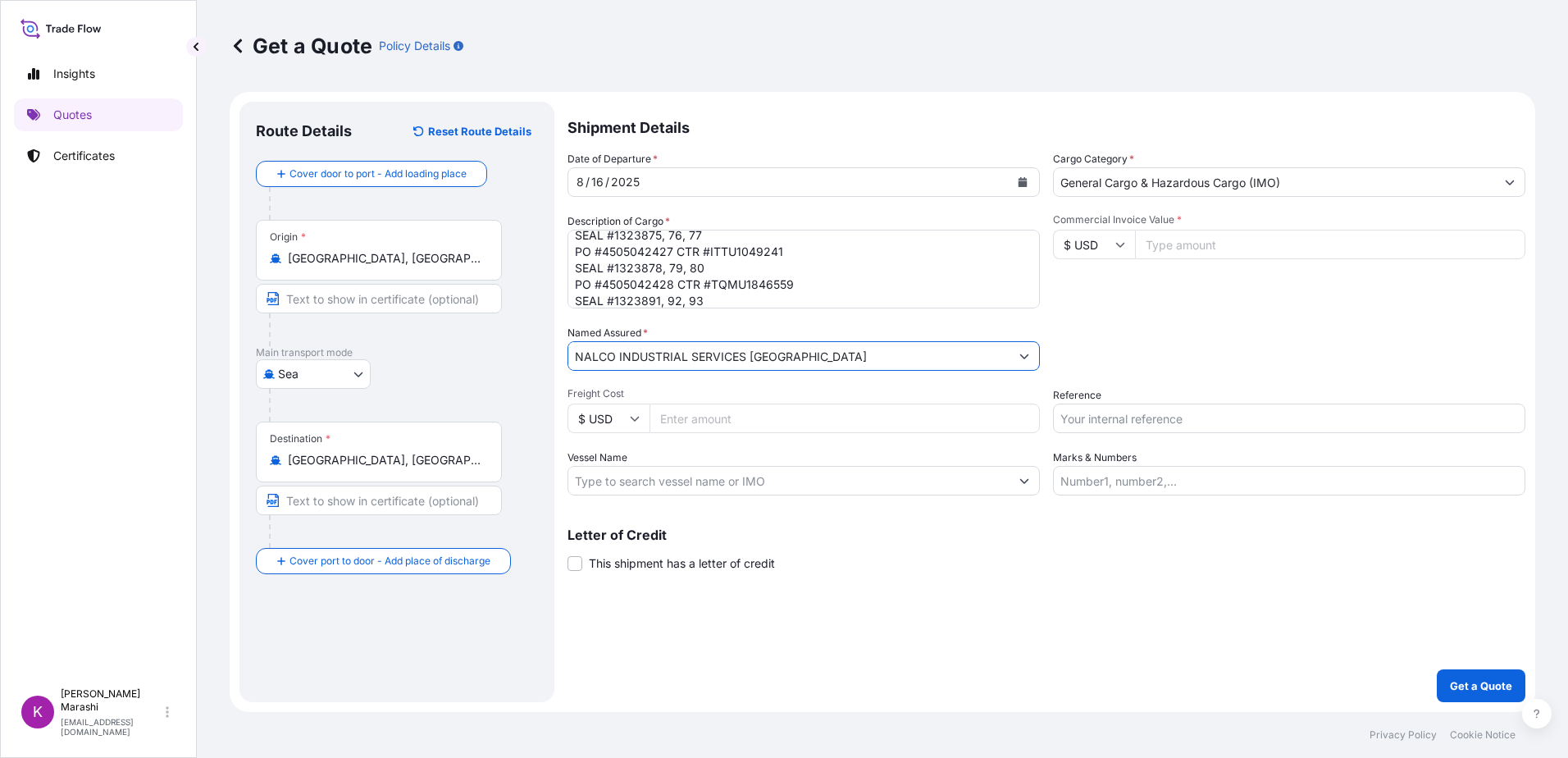
type input "NALCO INDUSTRIAL SERVICES [GEOGRAPHIC_DATA]"
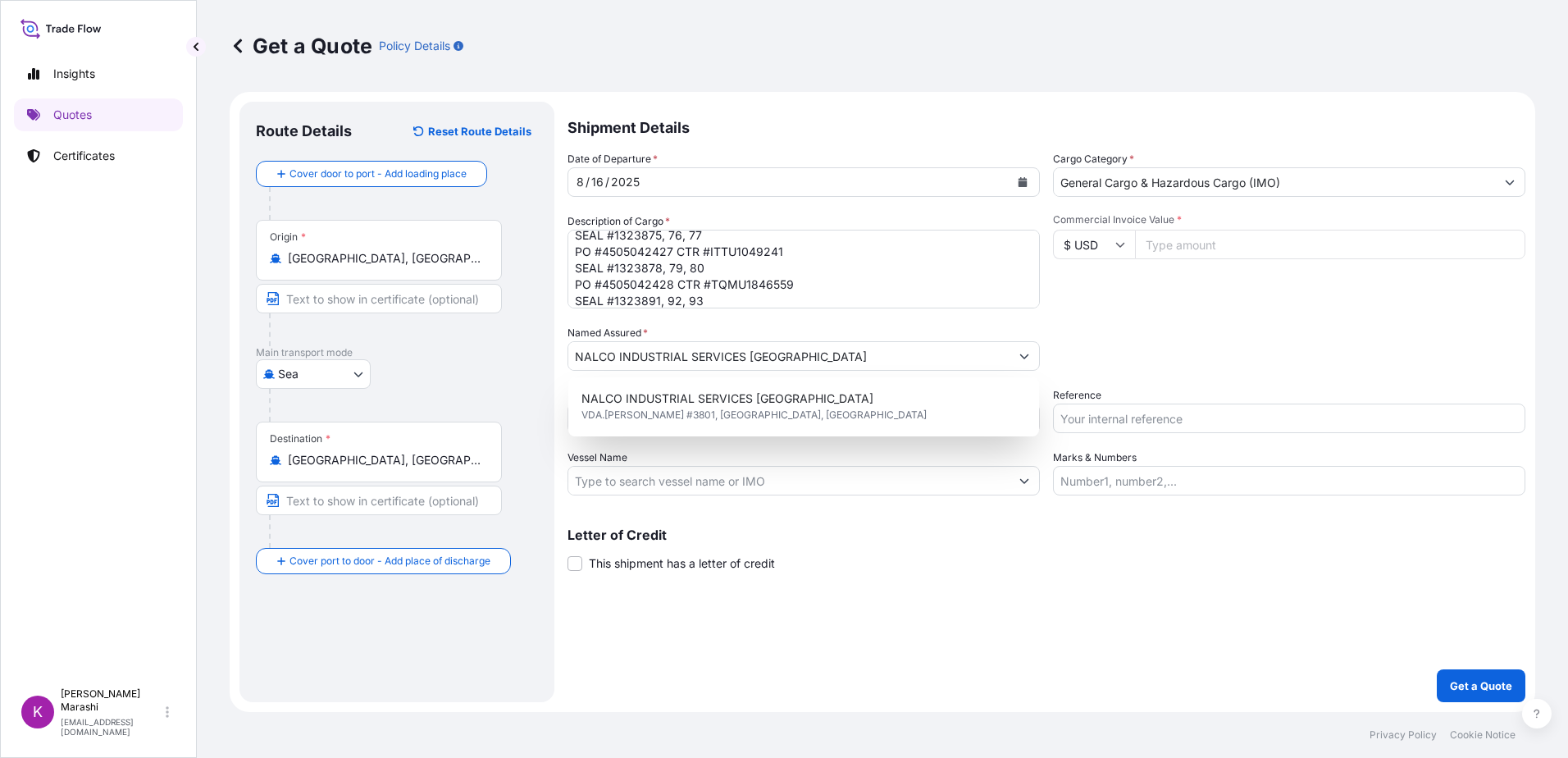
click at [1181, 248] on input "Commercial Invoice Value *" at bounding box center [1330, 244] width 390 height 29
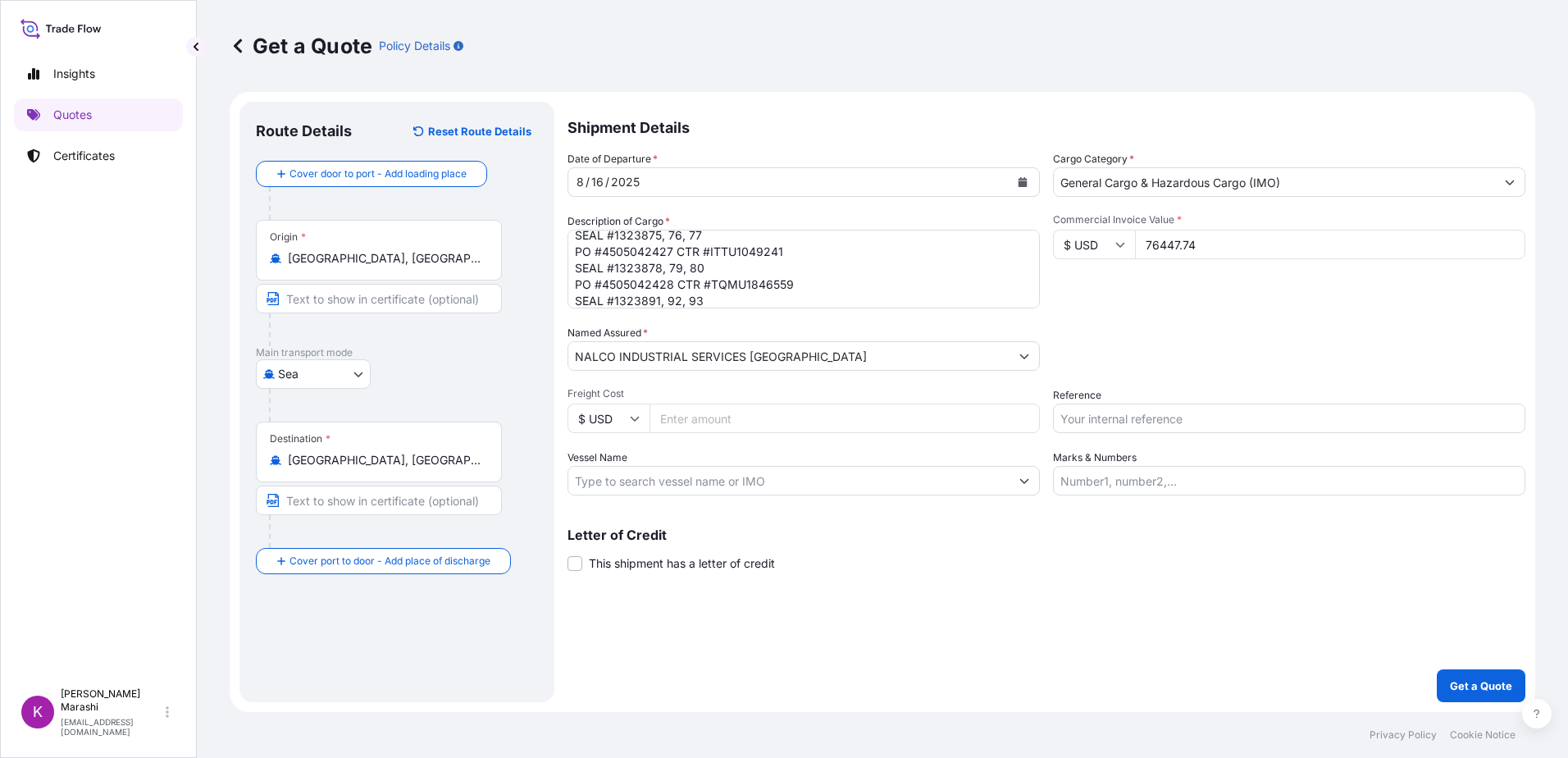
type input "76447.74"
click at [696, 413] on input "Freight Cost" at bounding box center [845, 419] width 390 height 29
type input "29950.00"
click at [1160, 418] on input "Reference" at bounding box center [1290, 419] width 473 height 29
click at [1100, 417] on input "HOU" at bounding box center [1290, 419] width 473 height 29
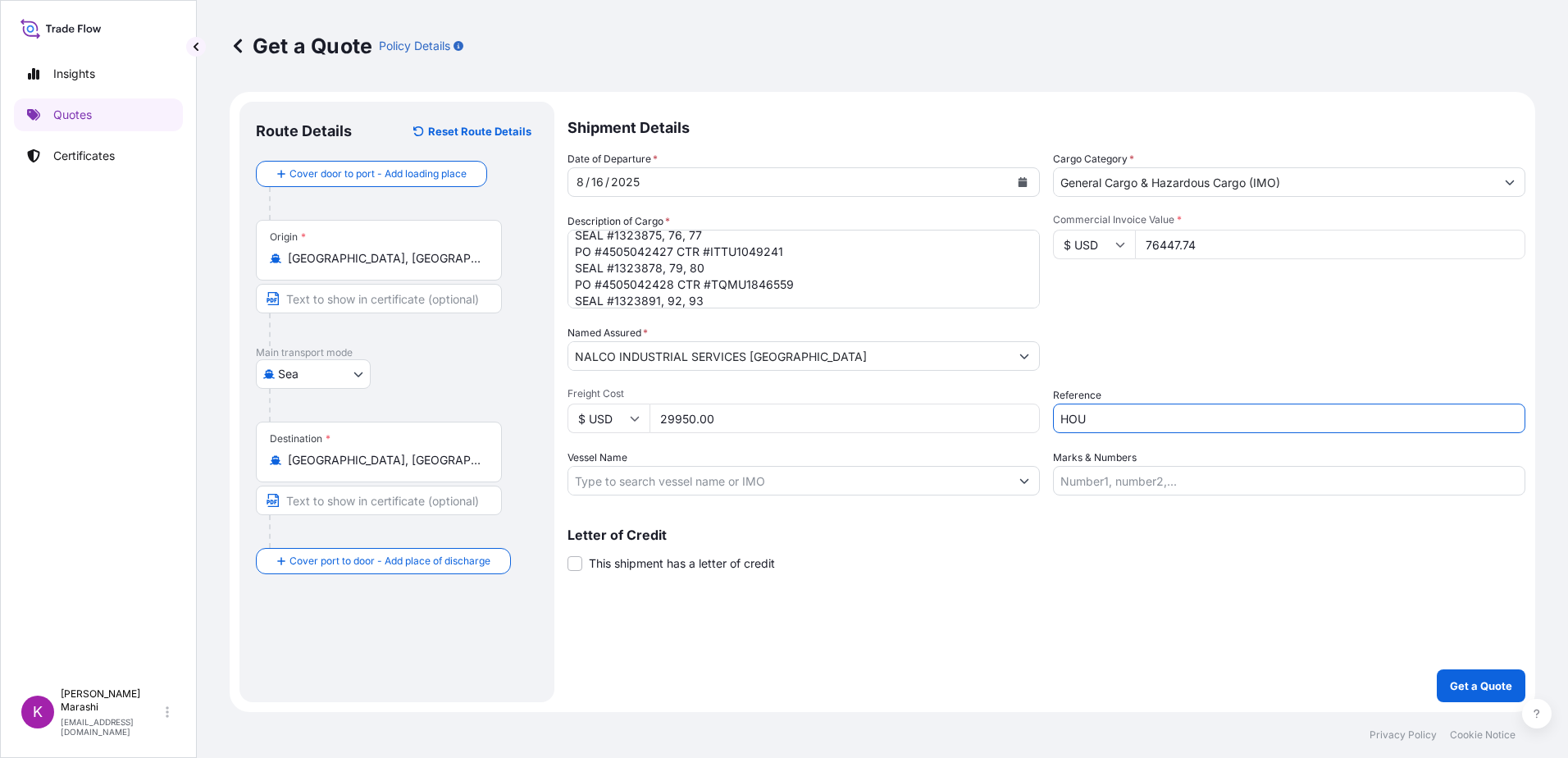
paste input "397425"
type input "HOU397425"
click at [756, 480] on input "Vessel Name" at bounding box center [790, 480] width 442 height 29
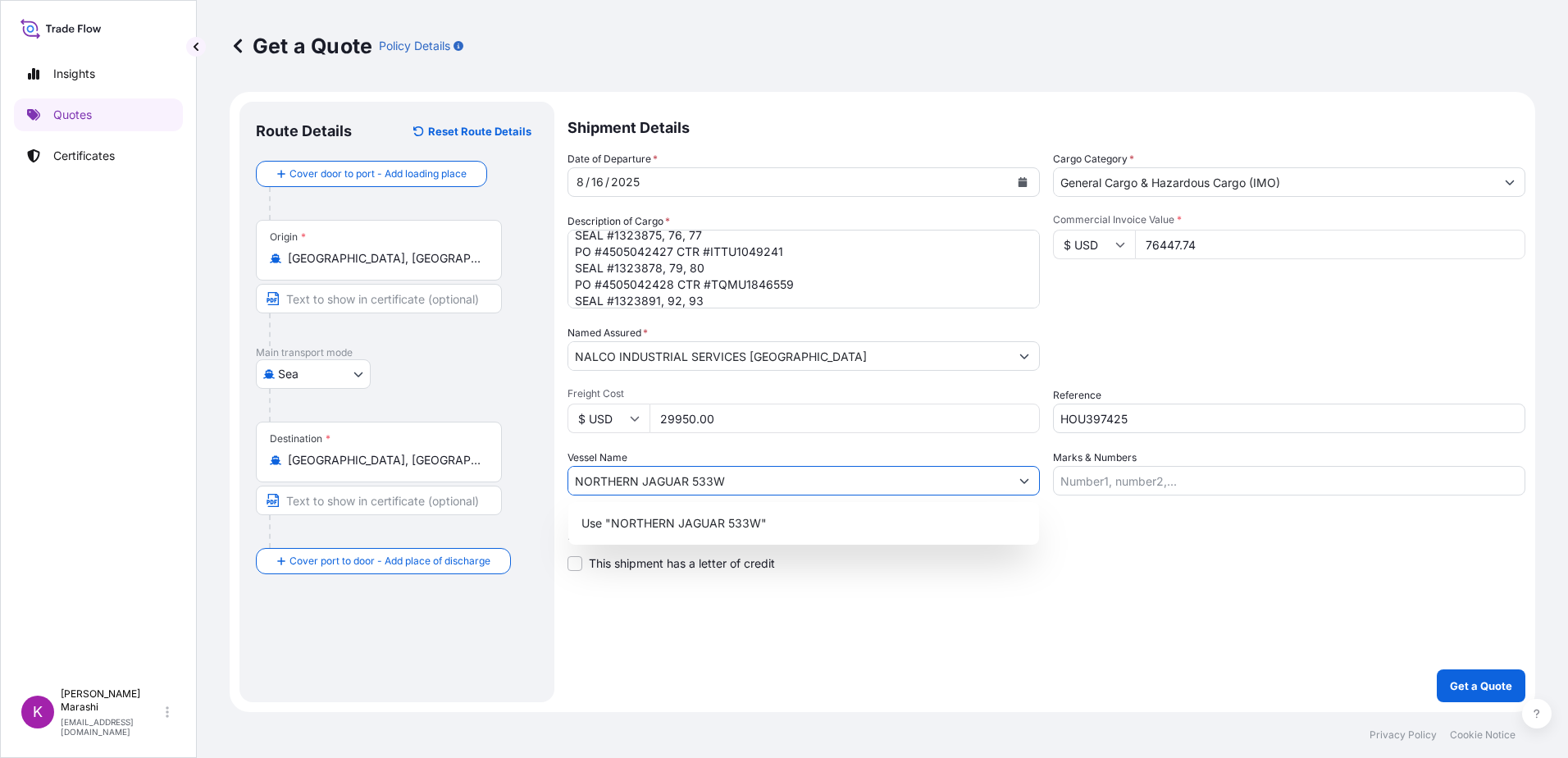
type input "NORTHERN JAGUAR 533W"
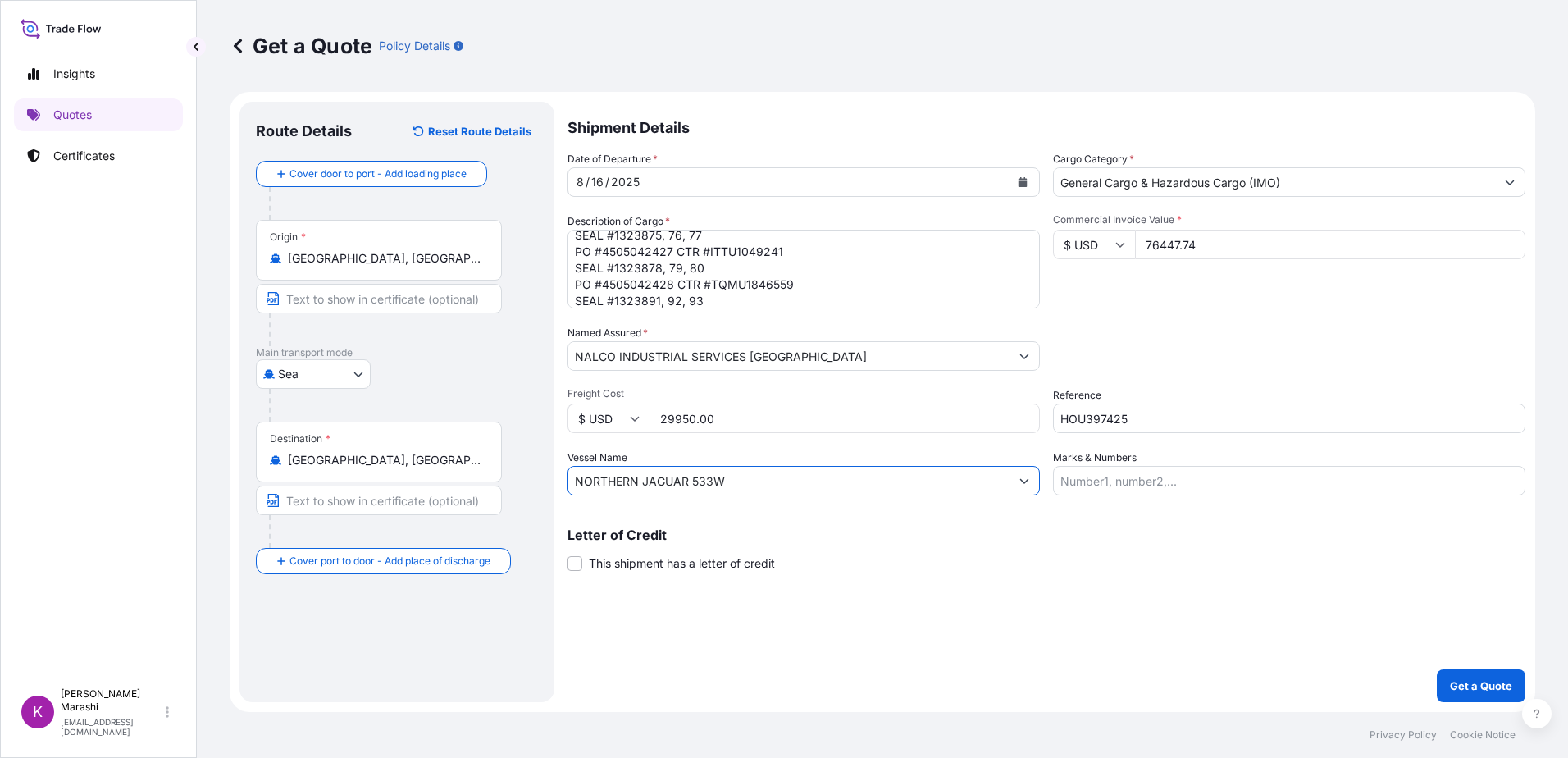
click at [750, 473] on input "NORTHERN JAGUAR 533W" at bounding box center [790, 480] width 442 height 29
click at [753, 484] on input "NORTHERN JAGUAR 533W" at bounding box center [790, 480] width 442 height 29
click at [1065, 479] on input "Marks & Numbers" at bounding box center [1290, 480] width 473 height 29
paste input "CXTU1113241"
click at [1140, 481] on input "CXTU1113241," at bounding box center [1290, 480] width 473 height 29
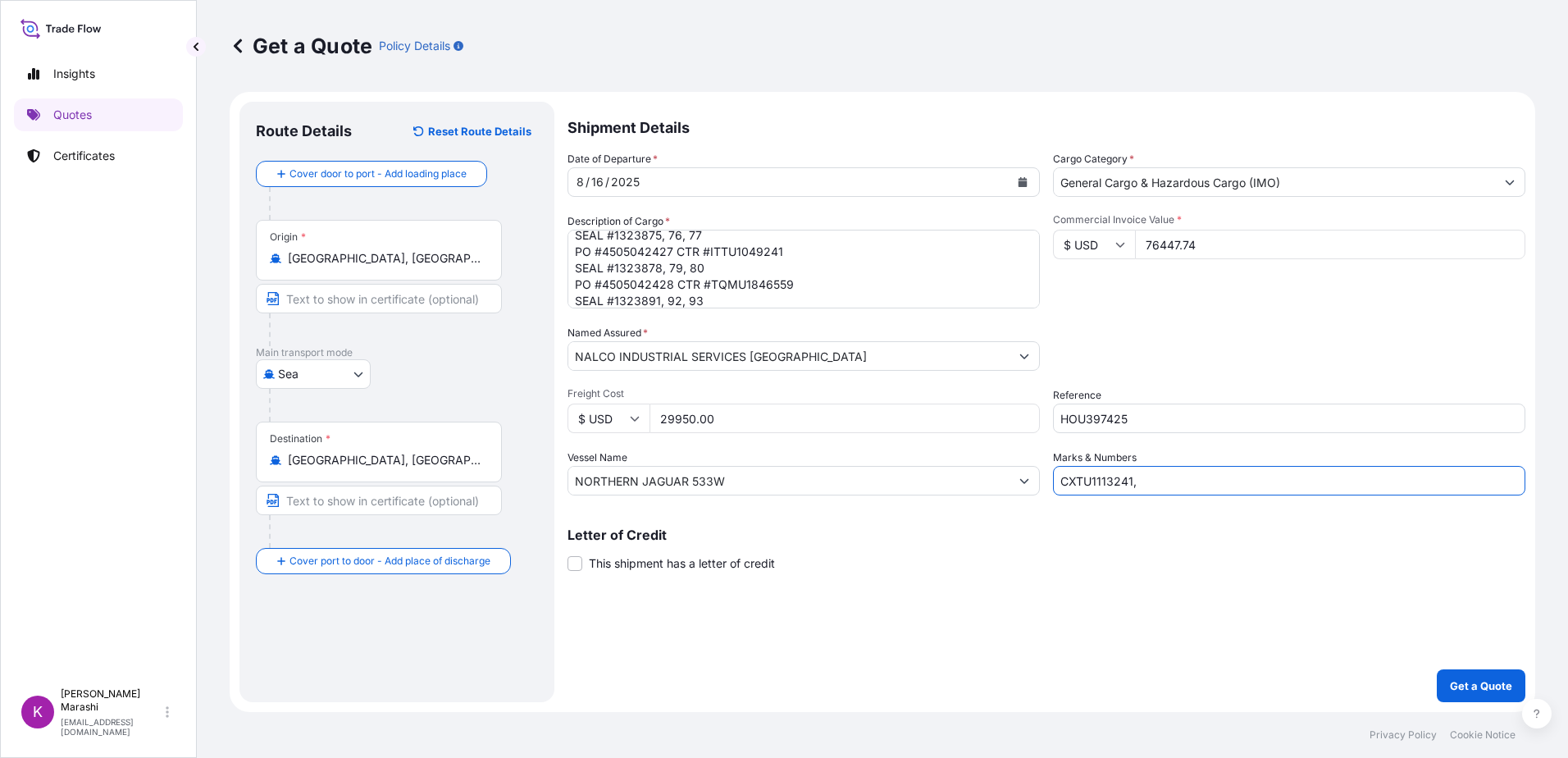
paste input "ITTU1049241"
click at [1227, 482] on input "CXTU1113241, ITTU1049241," at bounding box center [1290, 480] width 473 height 29
paste input "TQMU1846559"
type input "CXTU1113241, ITTU1049241, TQMU1846559"
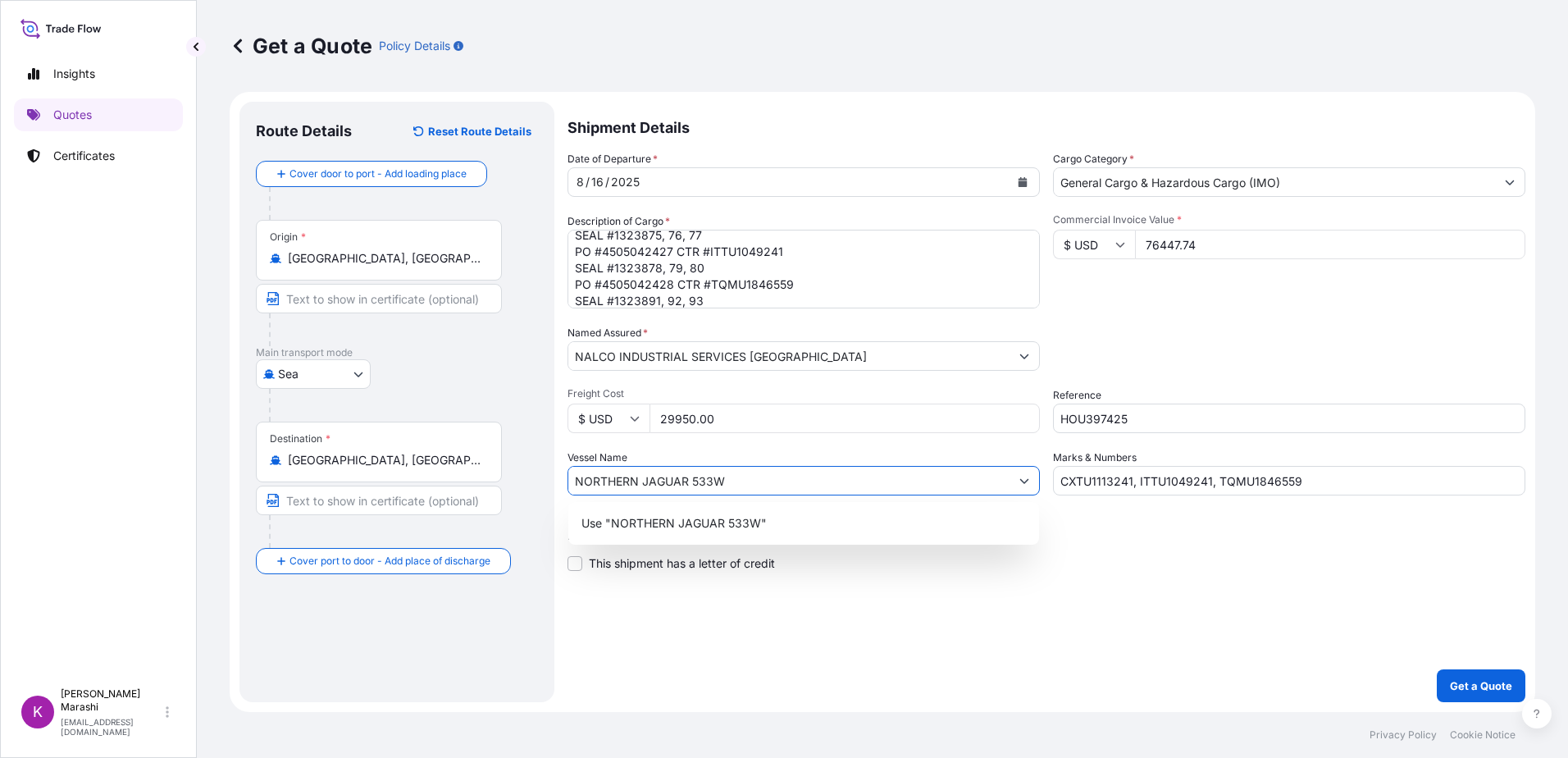
click at [1023, 481] on icon "Show suggestions" at bounding box center [1025, 482] width 9 height 5
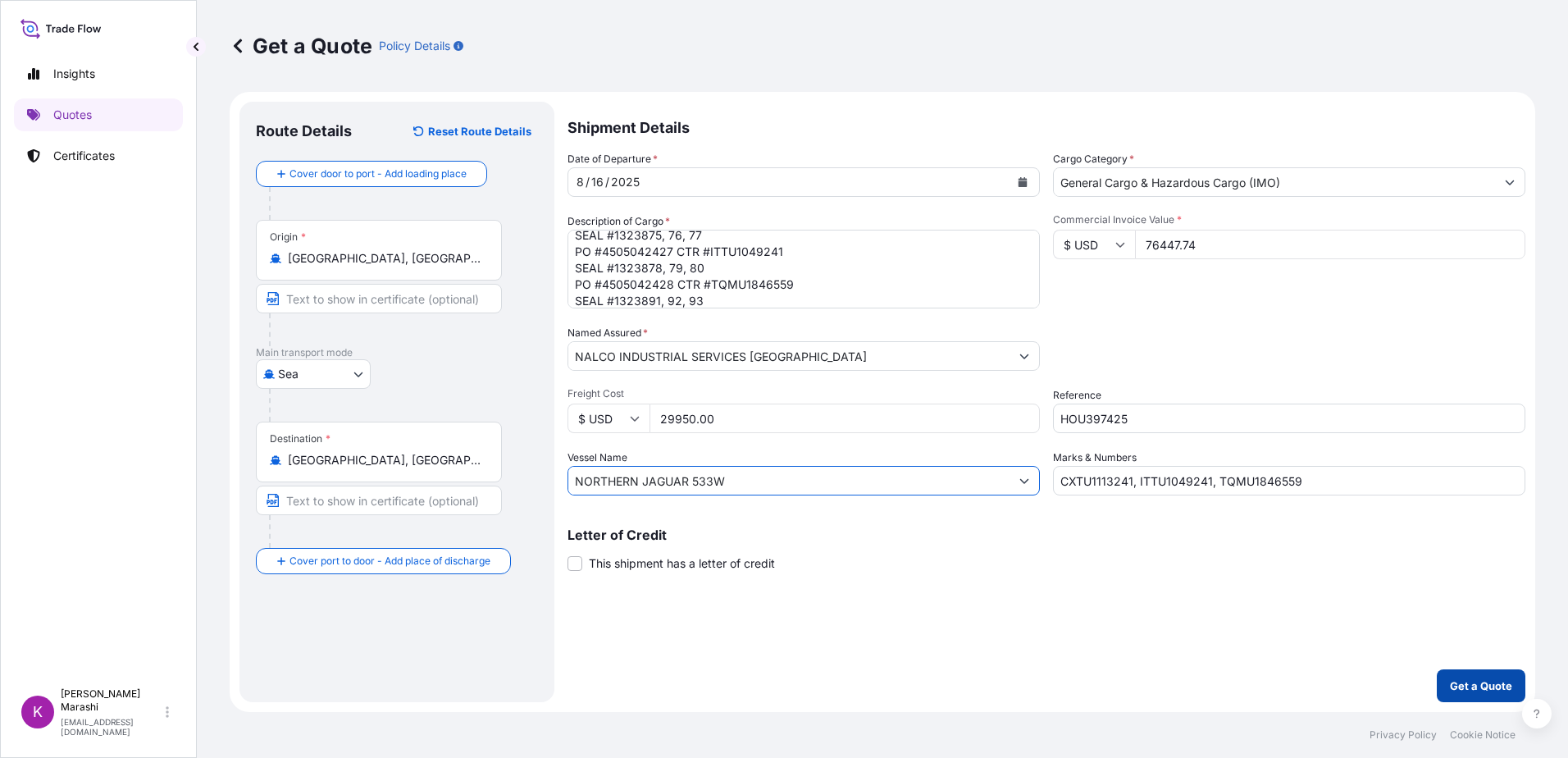
click at [1477, 685] on p "Get a Quote" at bounding box center [1481, 686] width 63 height 16
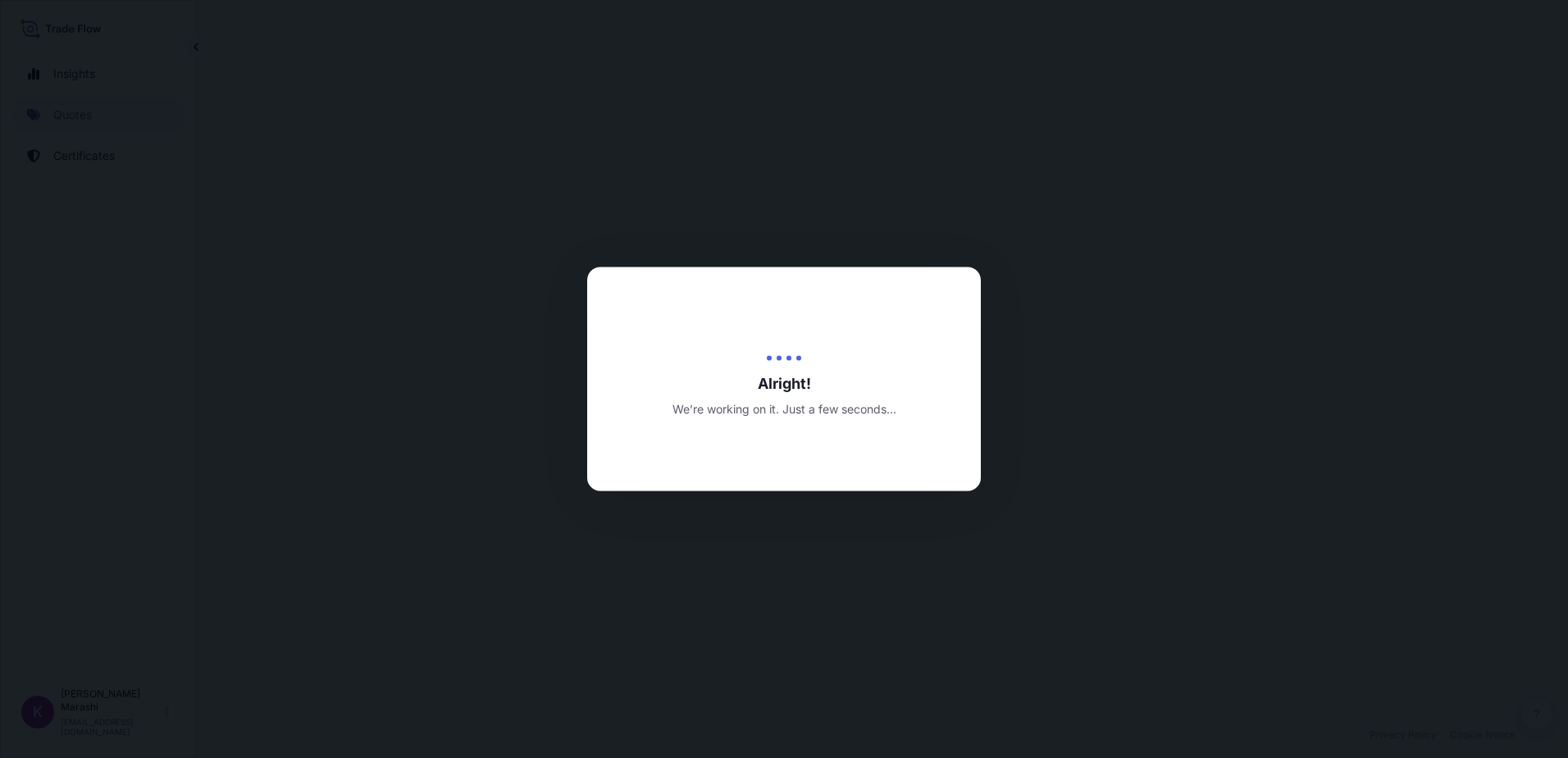
select select "Sea"
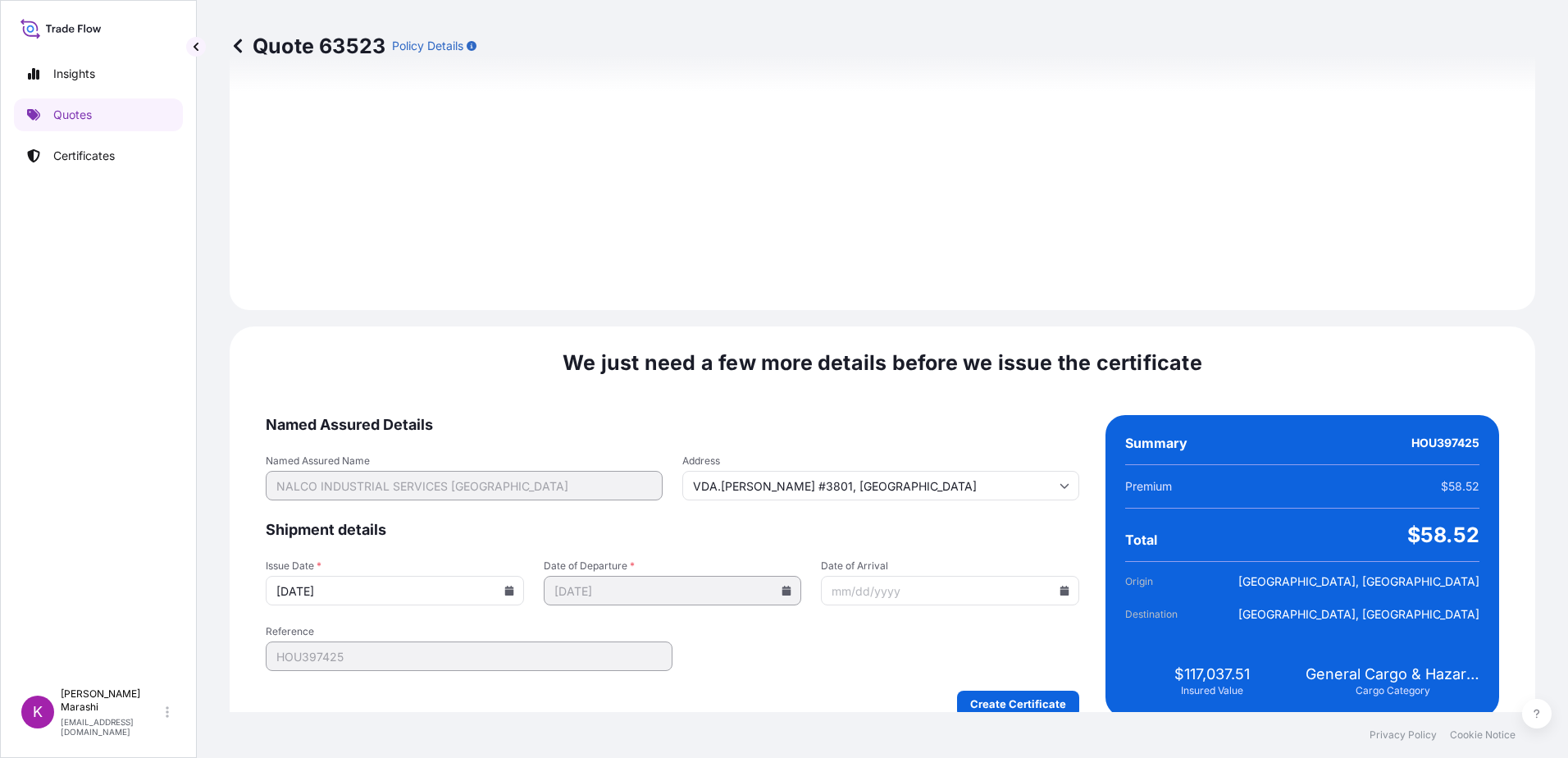
scroll to position [1851, 0]
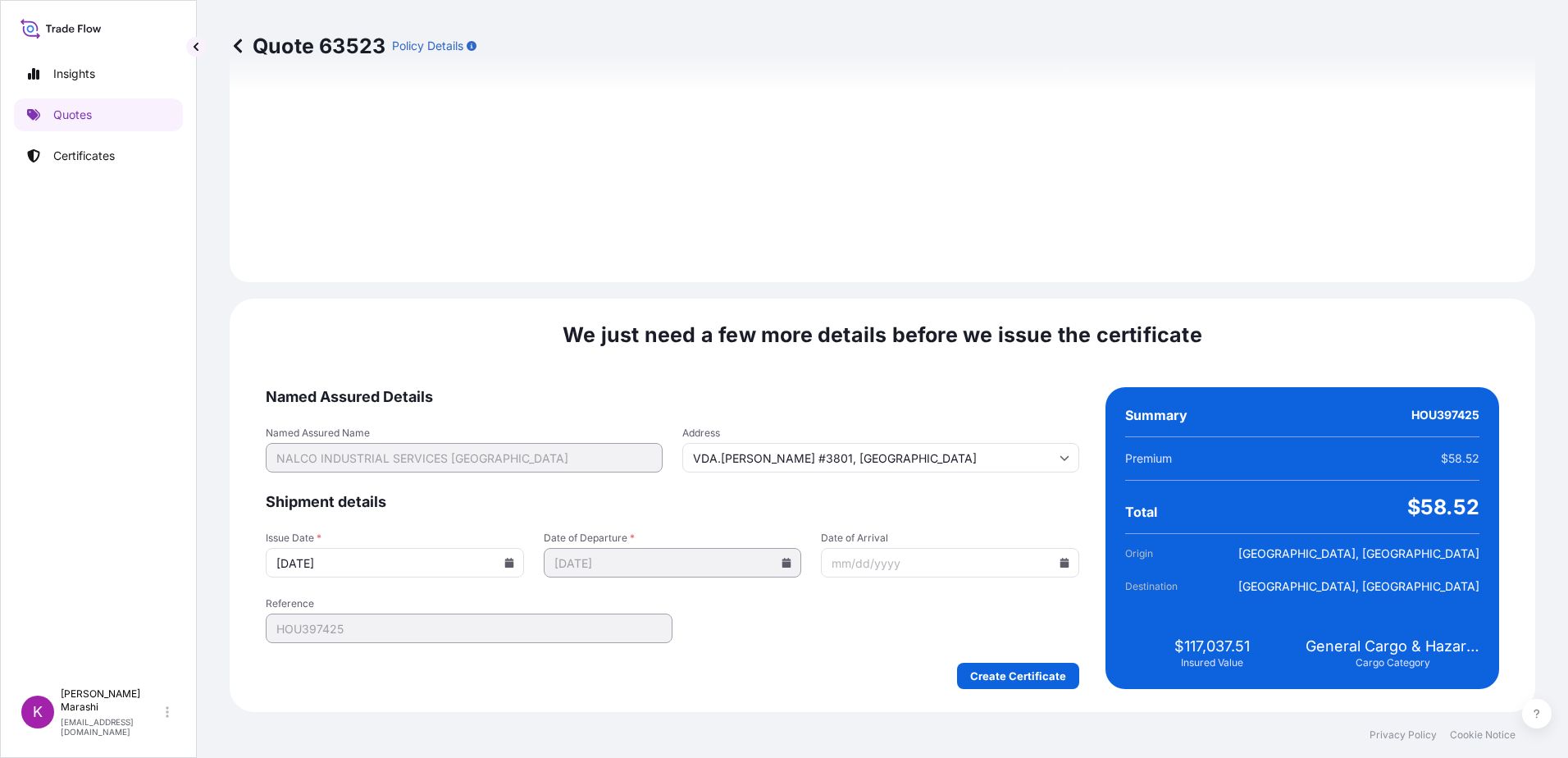
click at [1060, 567] on icon at bounding box center [1065, 562] width 9 height 9
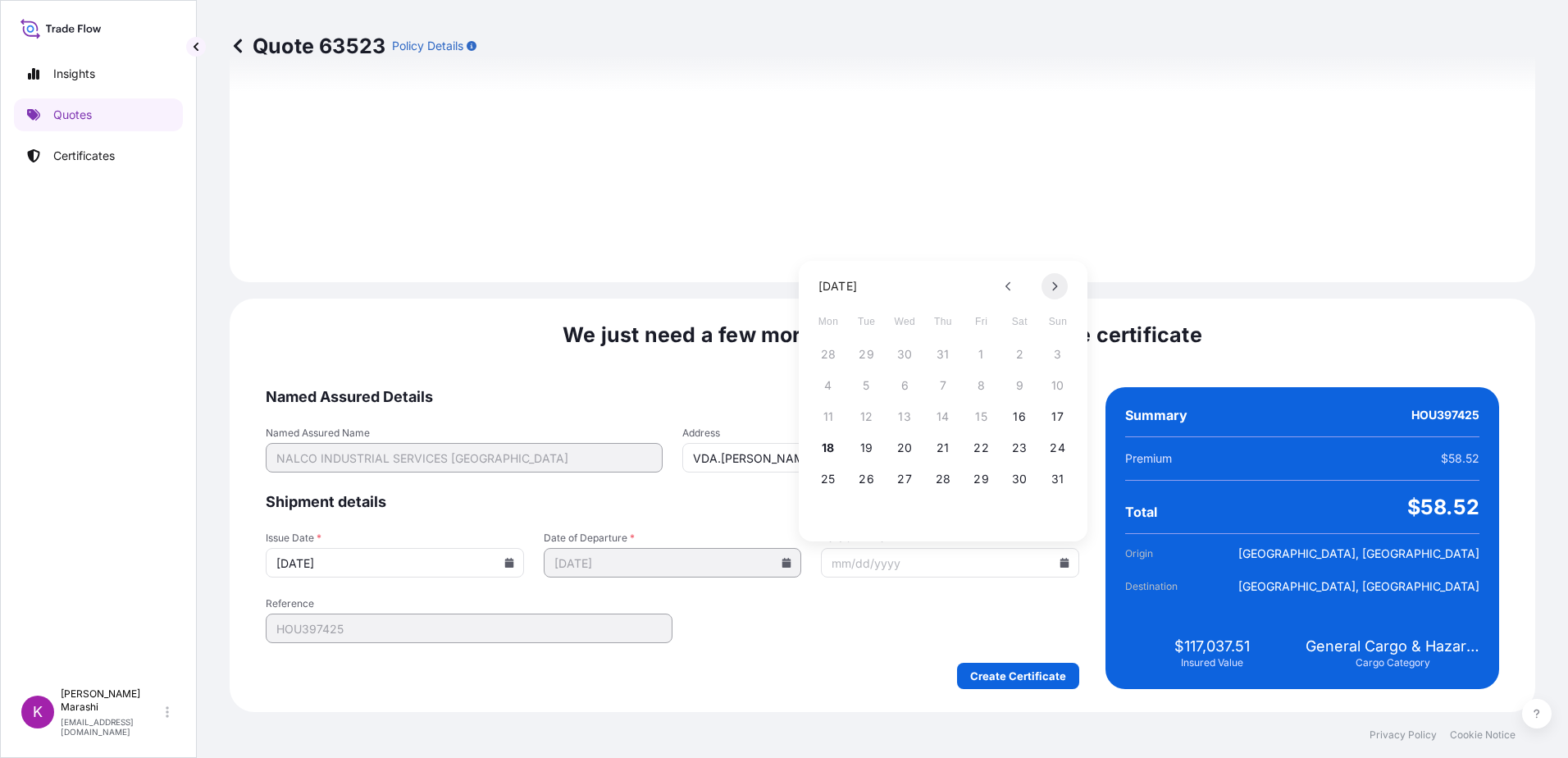
click at [1055, 287] on icon at bounding box center [1055, 285] width 7 height 9
click at [1060, 411] on button "21" at bounding box center [1058, 417] width 27 height 27
type input "[DATE]"
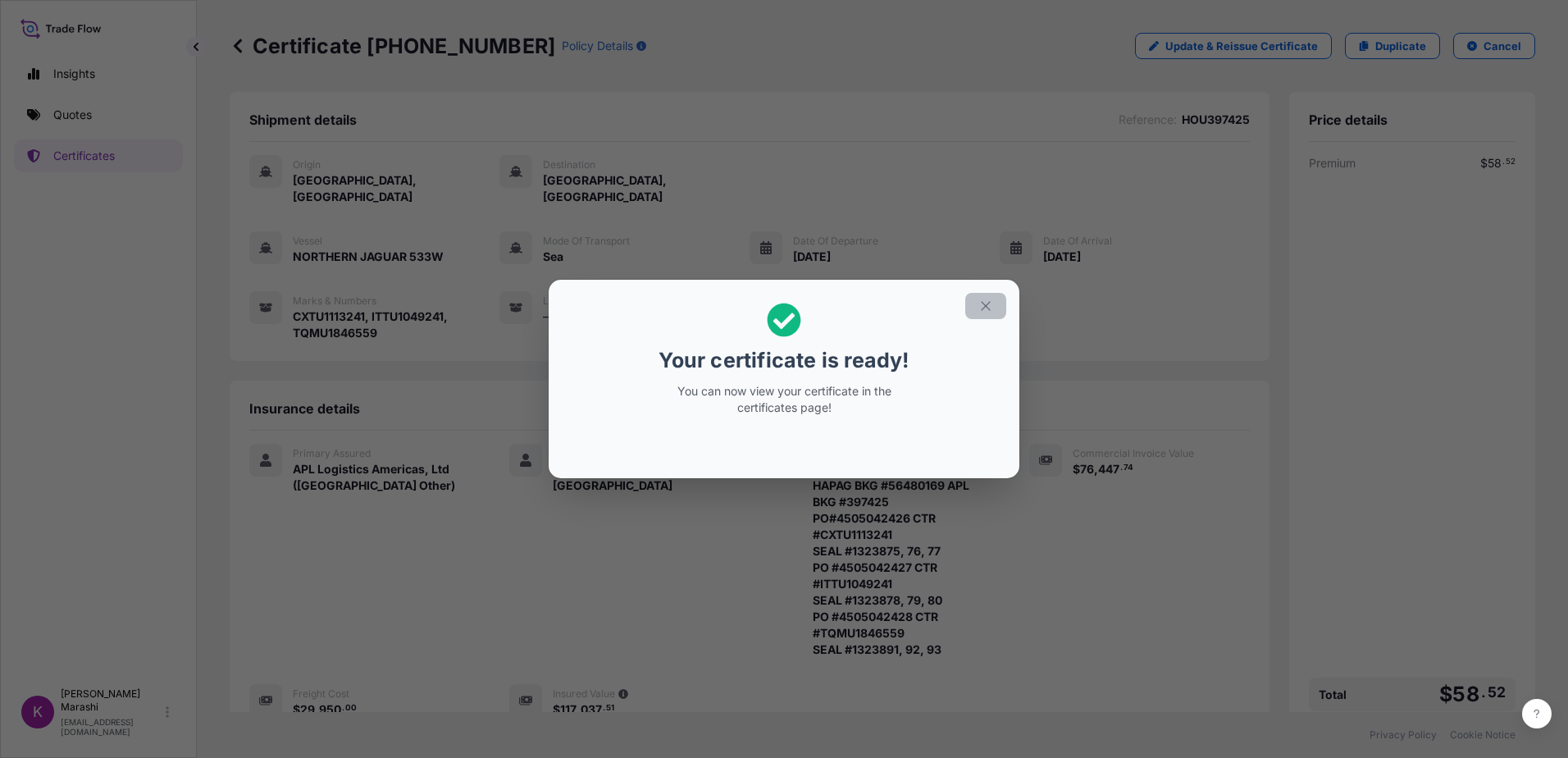
click at [987, 302] on icon "button" at bounding box center [985, 305] width 15 height 15
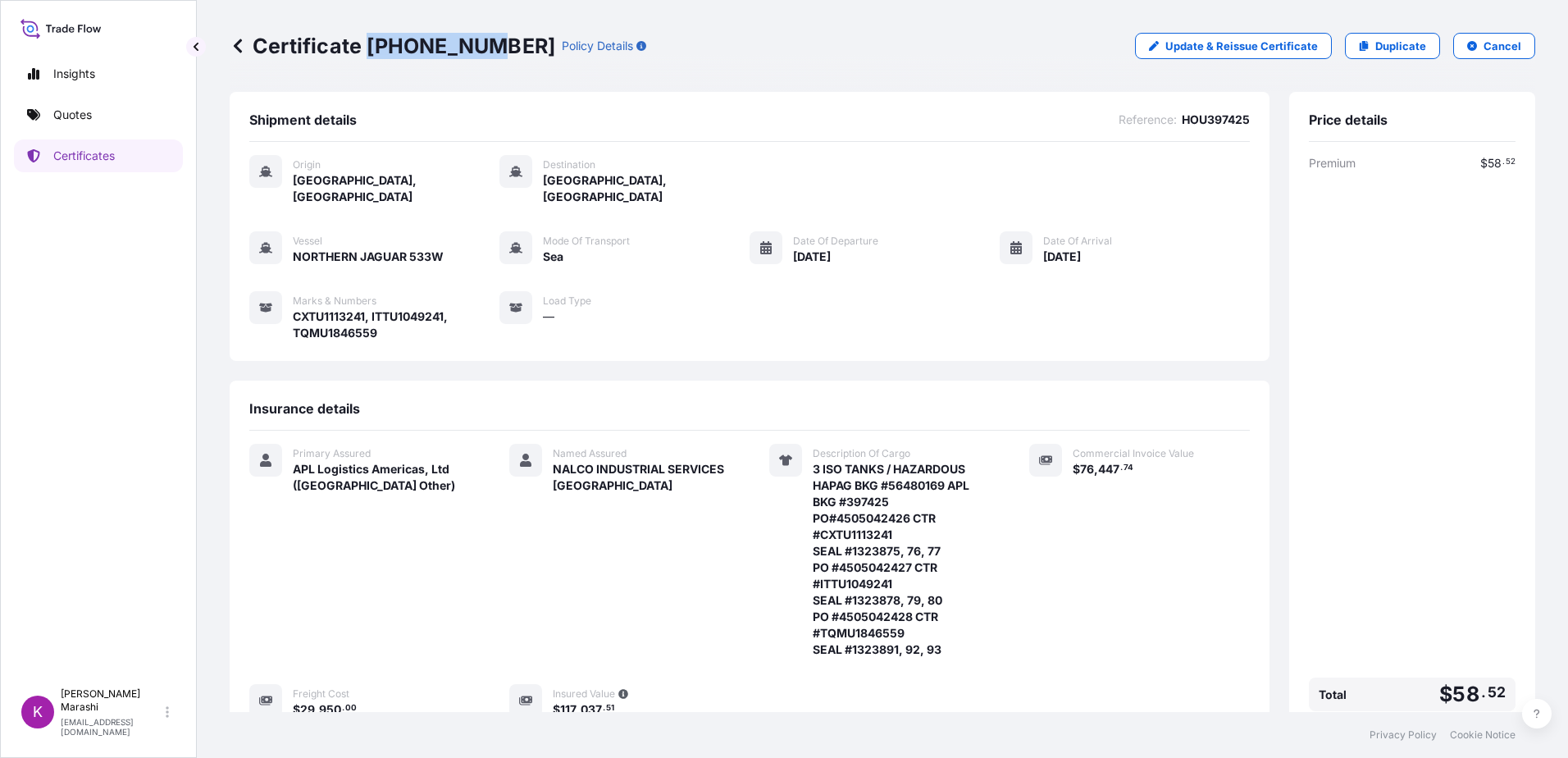
drag, startPoint x: 365, startPoint y: 42, endPoint x: 481, endPoint y: 57, distance: 117.0
click at [481, 57] on p "Certificate [PHONE_NUMBER]" at bounding box center [392, 46] width 326 height 27
copy p "[PHONE_NUMBER]"
click at [673, 553] on div "Named Assured NALCO INDUSTRIAL SERVICES [GEOGRAPHIC_DATA]" at bounding box center [619, 550] width 221 height 214
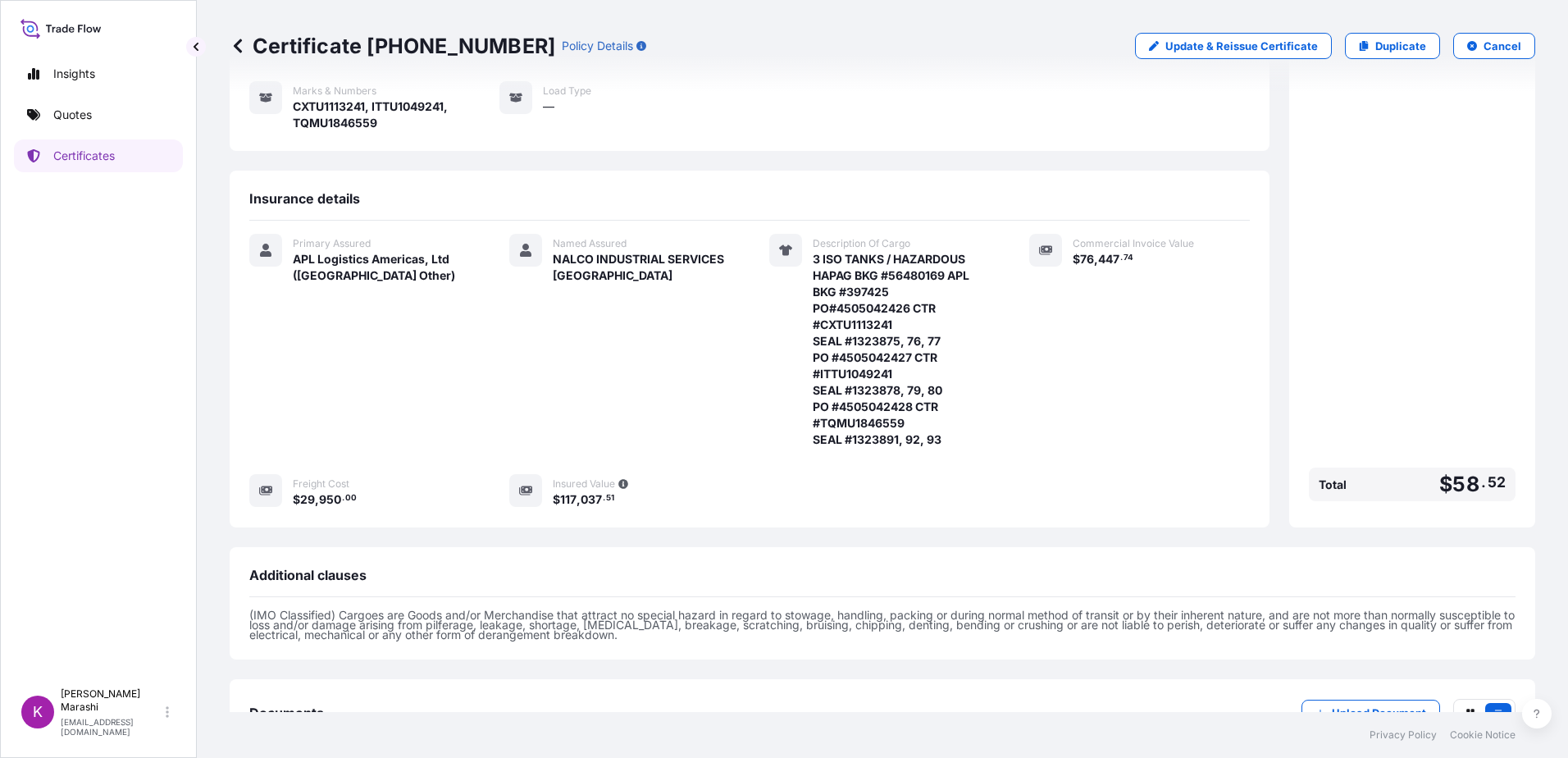
scroll to position [246, 0]
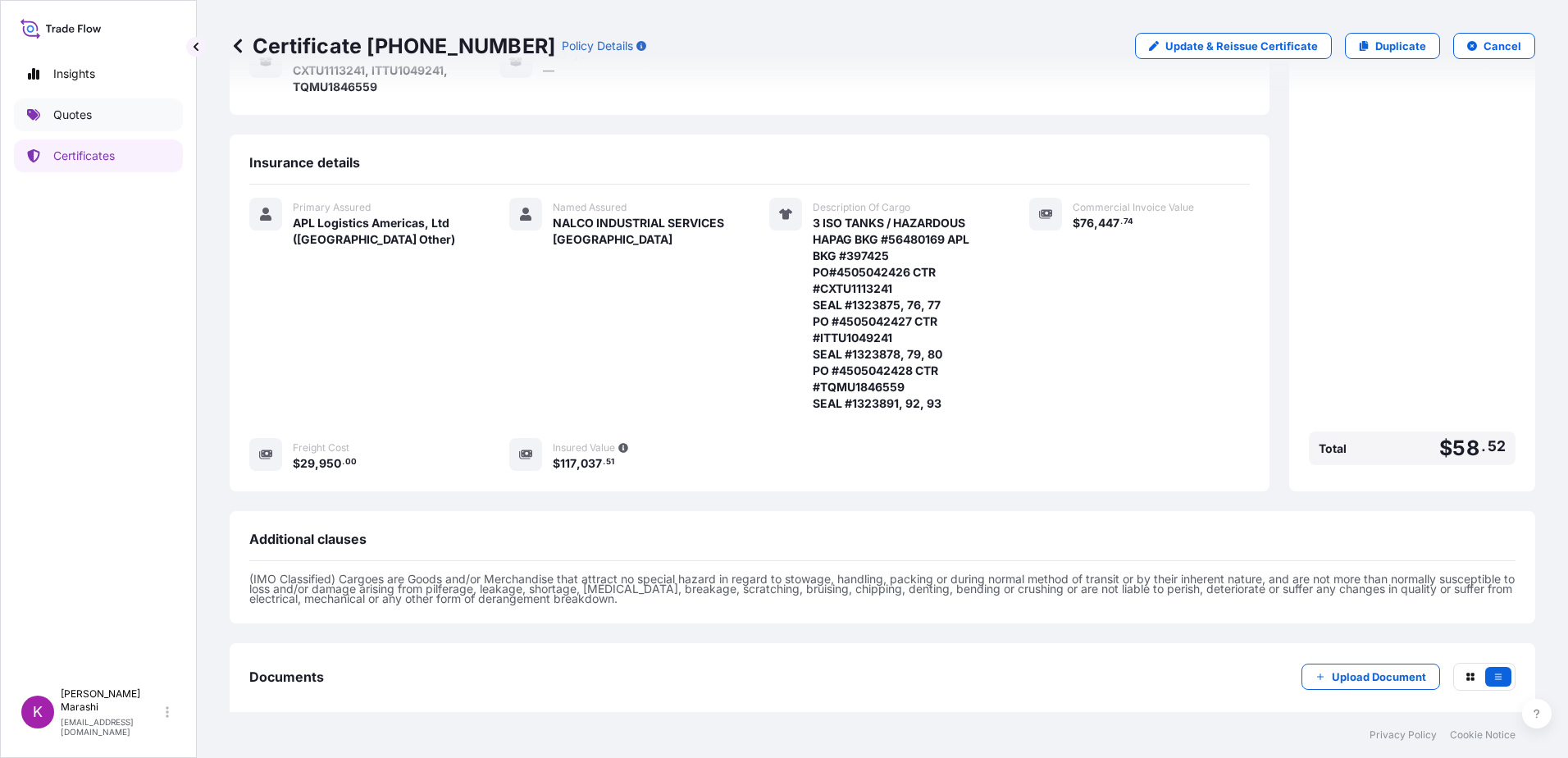
click at [82, 113] on p "Quotes" at bounding box center [72, 114] width 39 height 16
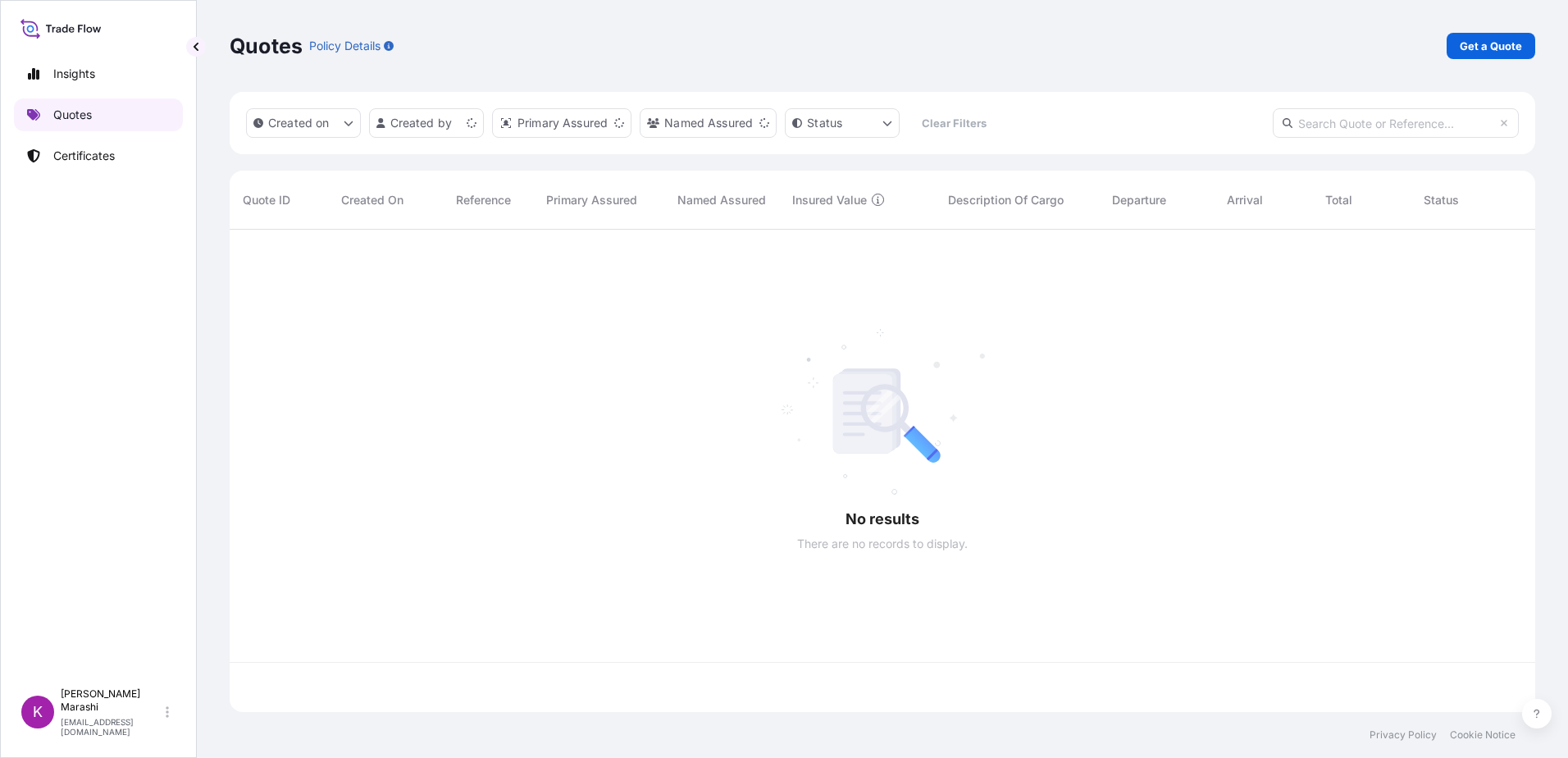
scroll to position [480, 1293]
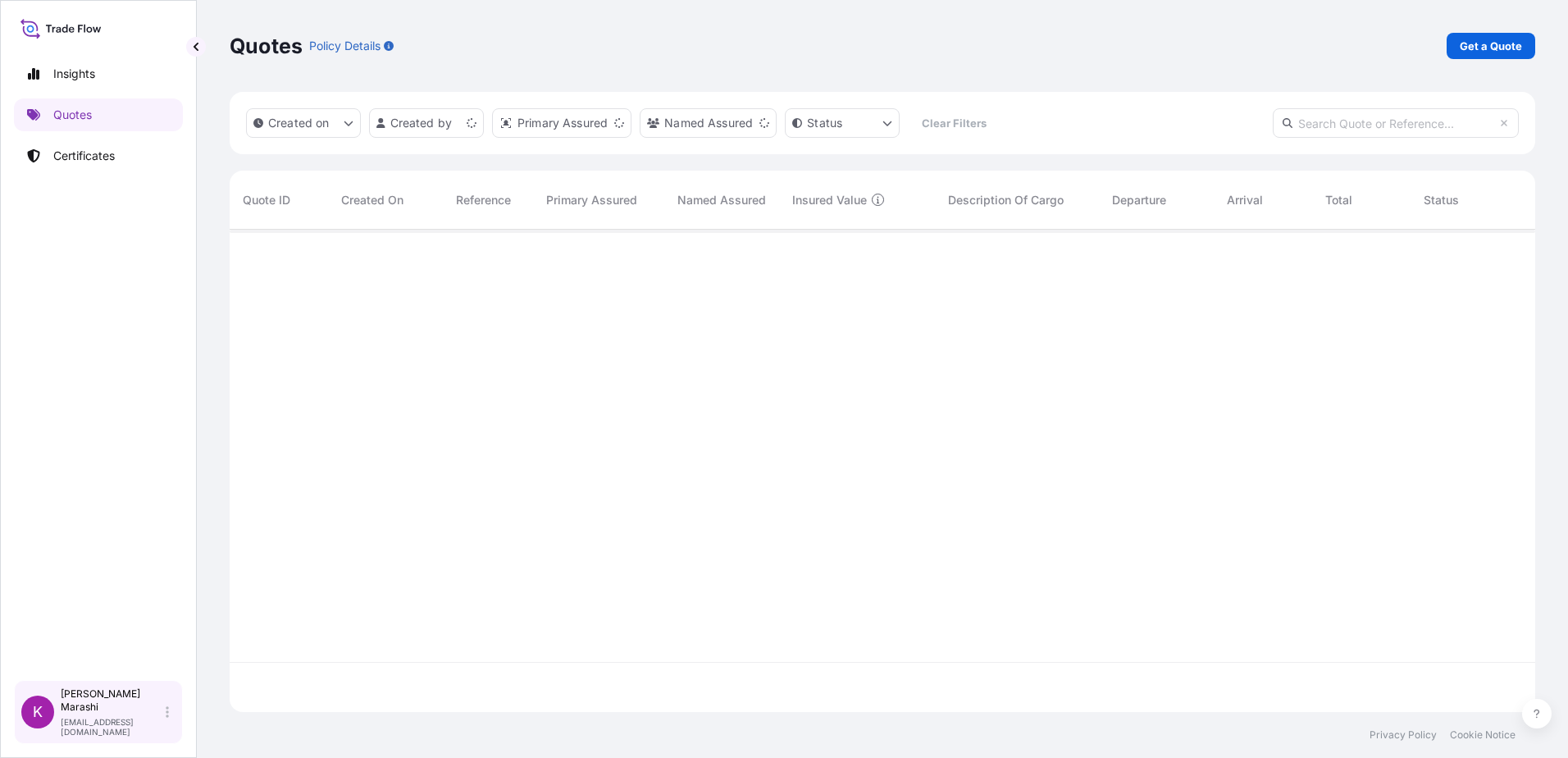
click at [165, 720] on div "[PERSON_NAME] [EMAIL_ADDRESS][DOMAIN_NAME]" at bounding box center [119, 712] width 115 height 49
